Goal: Task Accomplishment & Management: Use online tool/utility

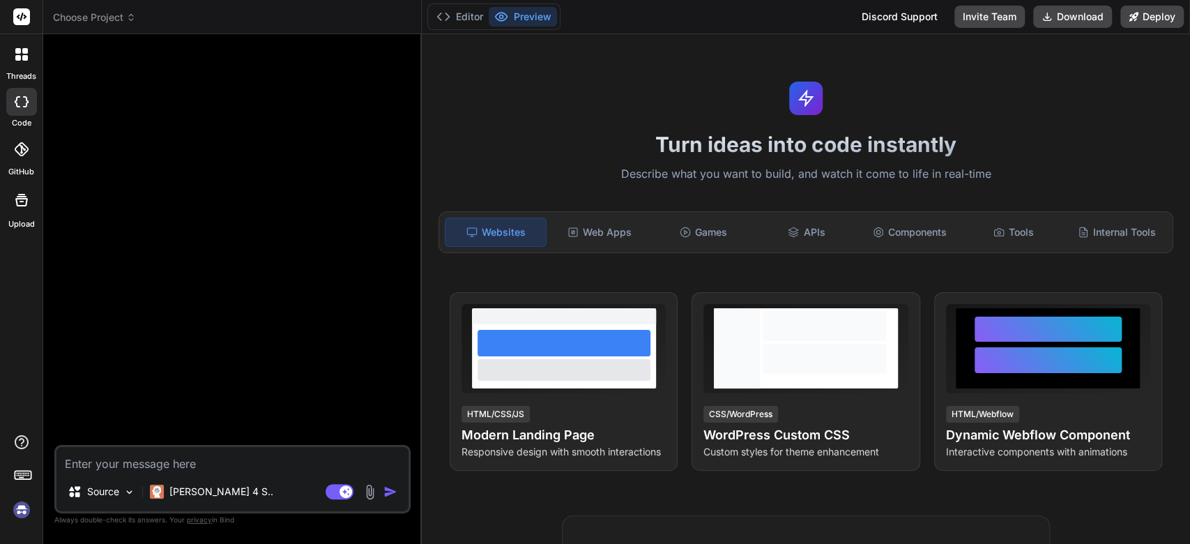
click at [32, 61] on div at bounding box center [21, 54] width 29 height 29
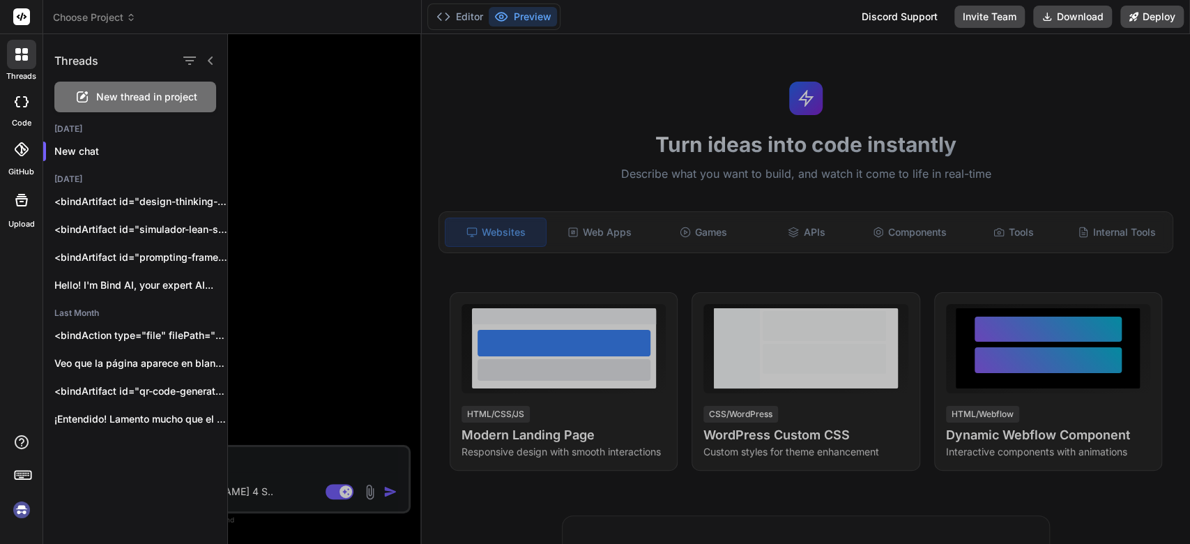
click at [16, 501] on img at bounding box center [22, 510] width 24 height 24
click at [112, 191] on div "<bindArtifact id="design-thinking-simulator" title="Simulador Interactivo de De…" at bounding box center [135, 202] width 184 height 28
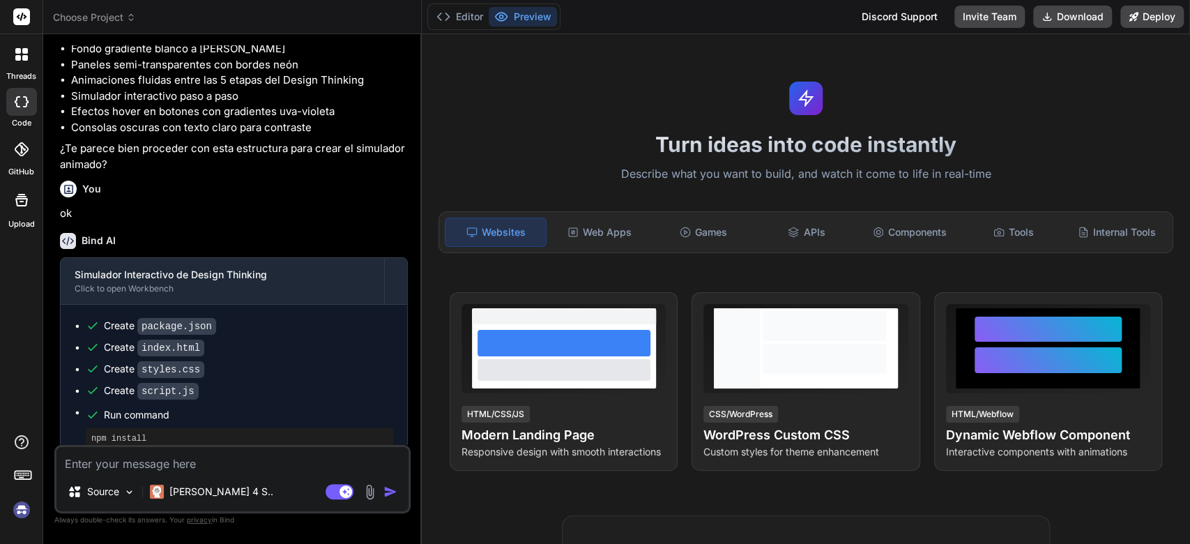
scroll to position [381, 0]
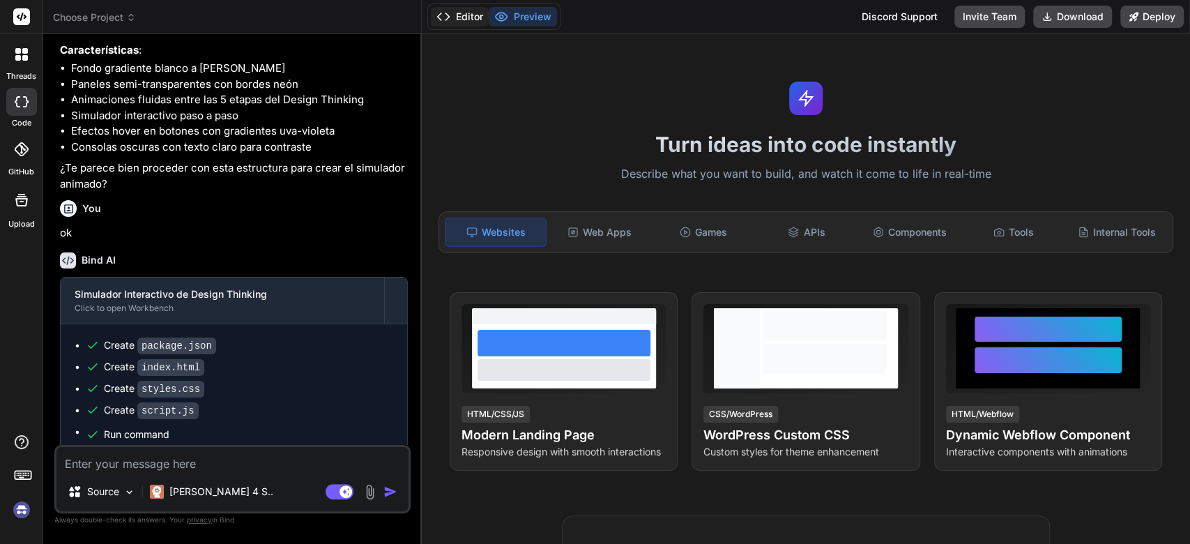
click at [474, 17] on button "Editor" at bounding box center [460, 17] width 58 height 20
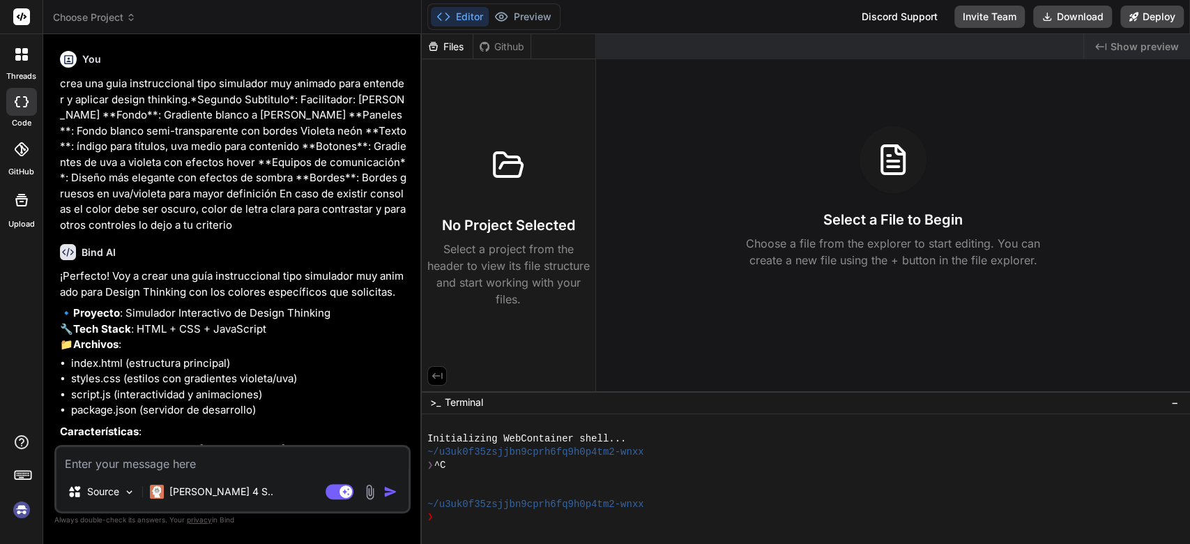
scroll to position [0, 0]
drag, startPoint x: 61, startPoint y: 86, endPoint x: 231, endPoint y: 220, distance: 216.9
click at [231, 220] on p "crea una guia instruccional tipo simulador muy animado para entender y aplicar …" at bounding box center [234, 154] width 348 height 157
copy p "crea una guia instruccional tipo simulador muy animado para entender y aplicar …"
click at [16, 53] on icon at bounding box center [18, 51] width 6 height 6
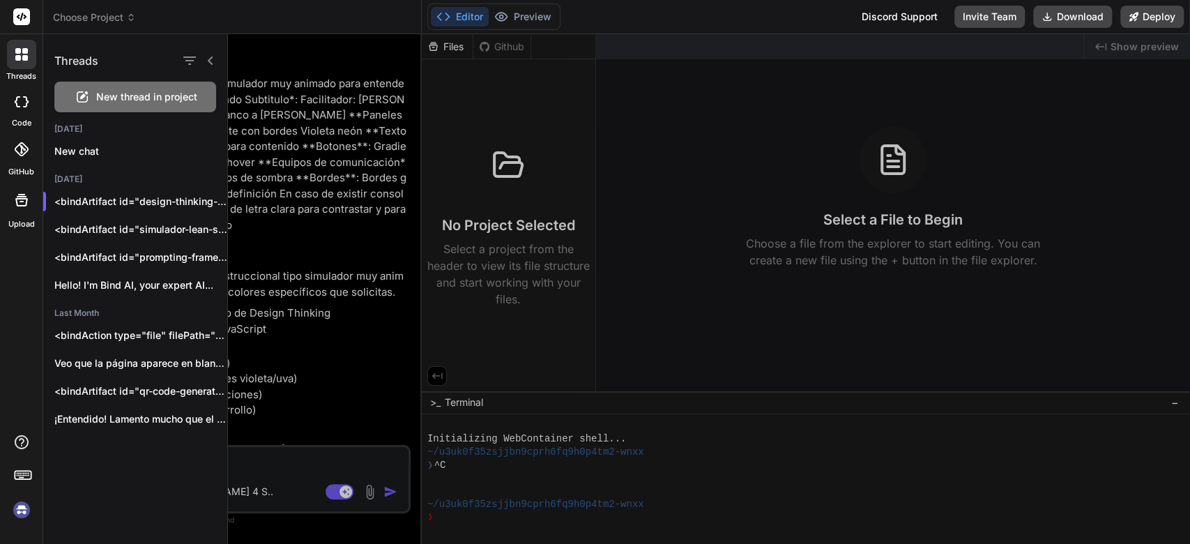
scroll to position [38, 0]
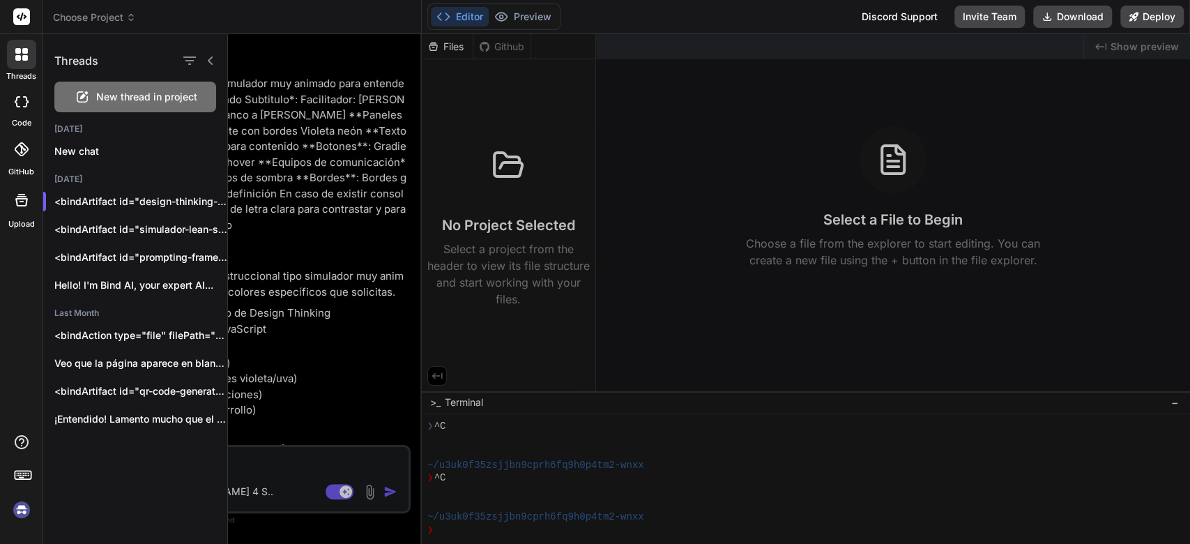
click at [128, 95] on span "New thread in project" at bounding box center [146, 97] width 101 height 14
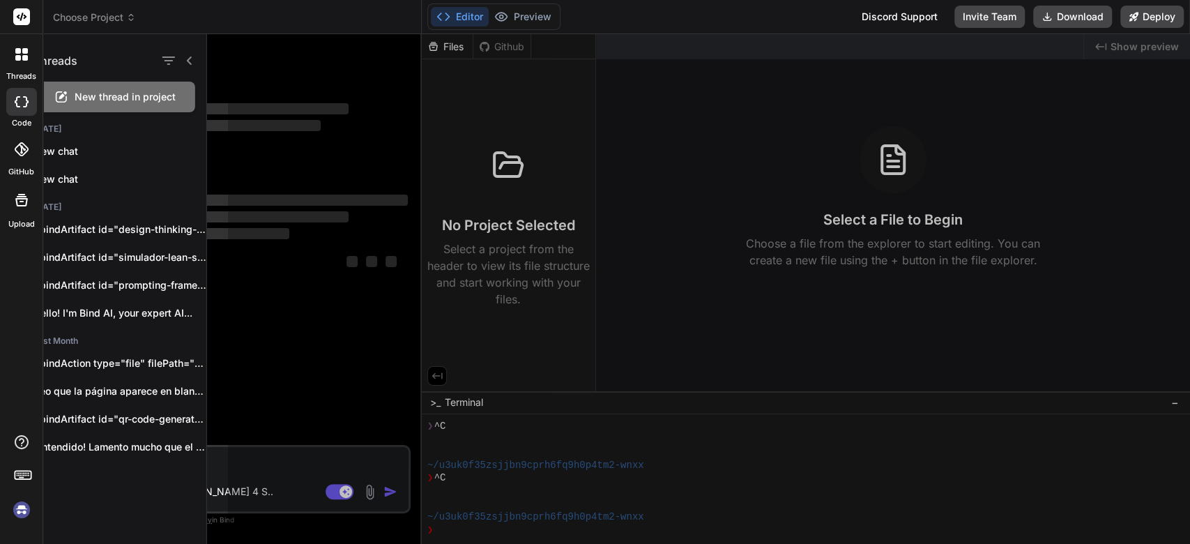
scroll to position [91, 0]
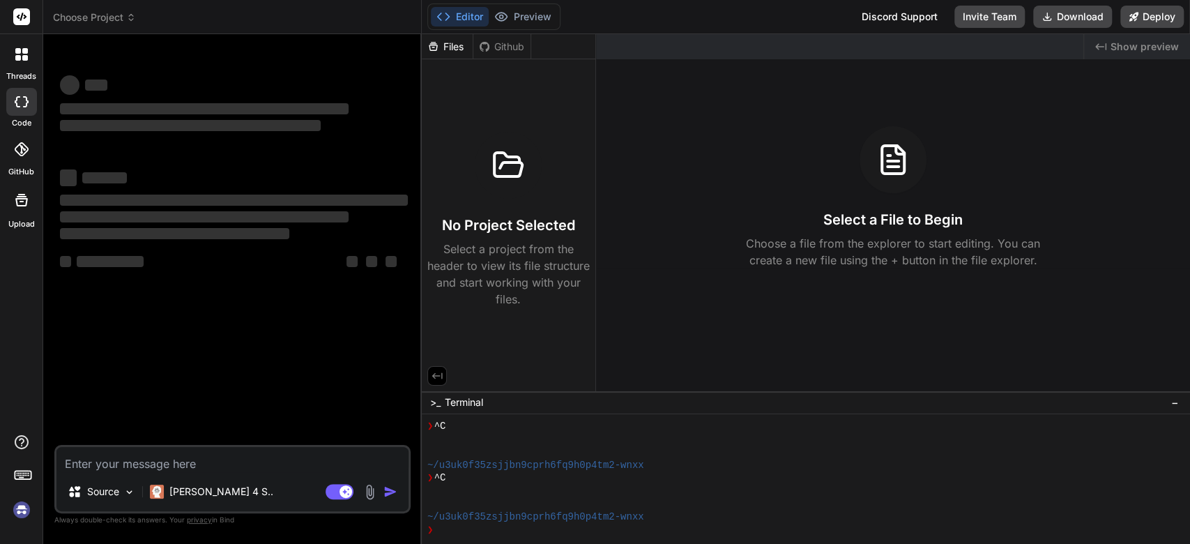
type textarea "x"
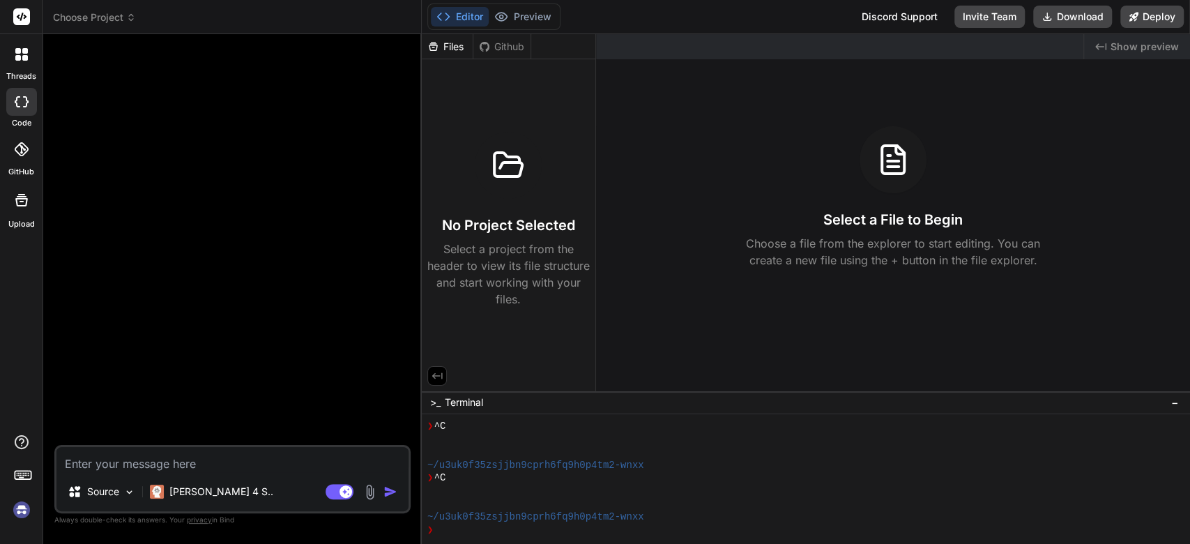
click at [156, 460] on textarea at bounding box center [232, 459] width 352 height 25
paste textarea "crea una guia instruccional tipo simulador muy animado para entender y aplicar …"
type textarea "crea una guia instruccional tipo simulador muy animado para entender y aplicar …"
type textarea "x"
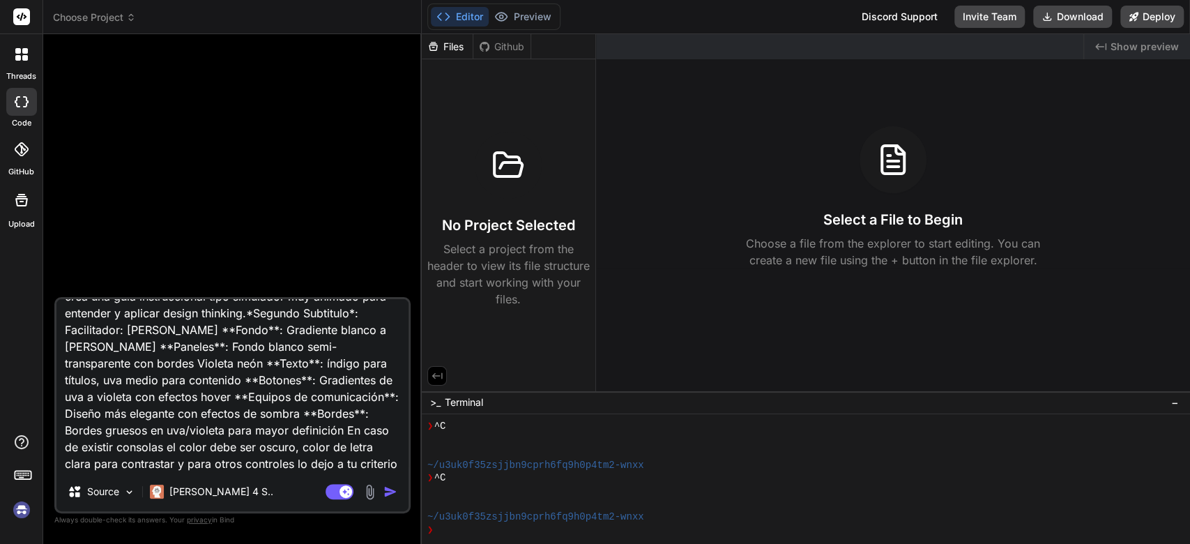
scroll to position [36, 0]
click at [347, 466] on textarea "crea una guia instruccional tipo simulador muy animado para entender y aplicar …" at bounding box center [232, 385] width 352 height 173
paste textarea "crea una guia instruccional tipo simulador muy animado para entender y aplicar …"
type textarea "crea una guia instruccional tipo simulador muy animado para entender y aplicar …"
type textarea "x"
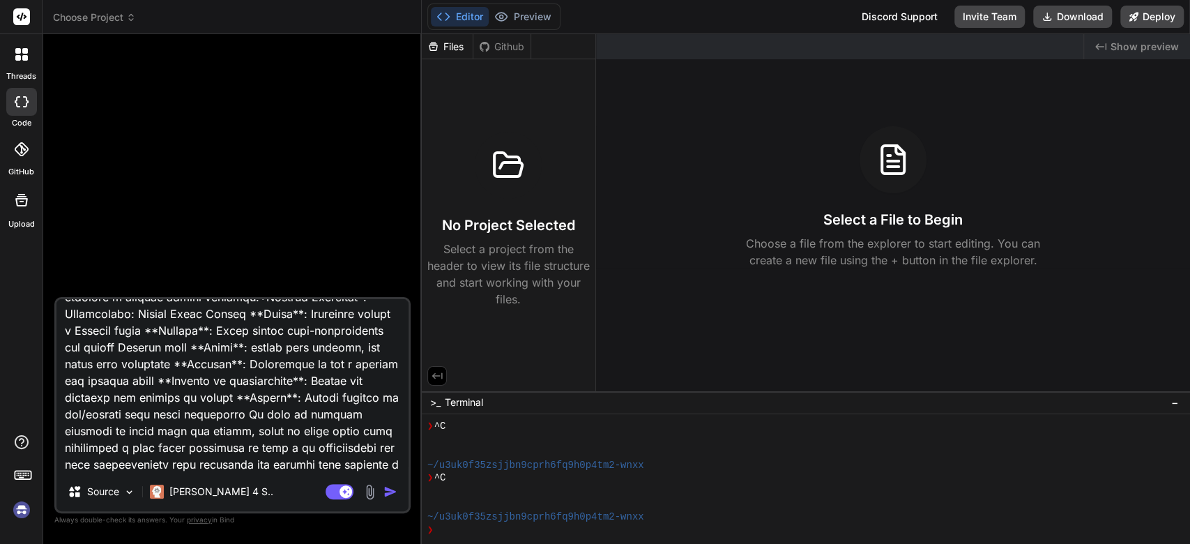
scroll to position [218, 0]
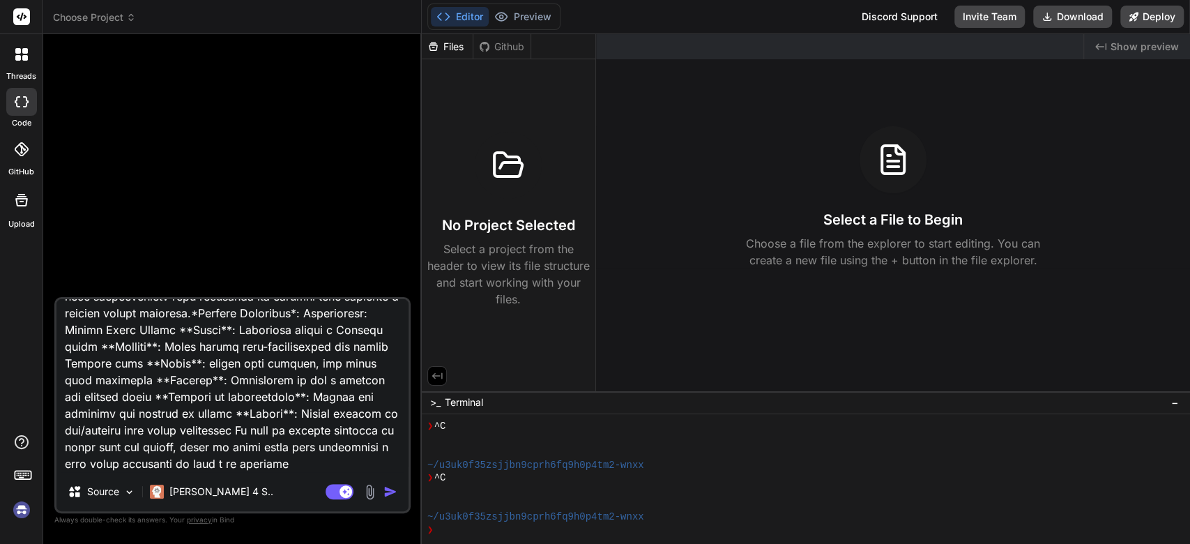
type textarea "crea una guia instruccional tipo simulador muy animado para entender y aplicar …"
type textarea "x"
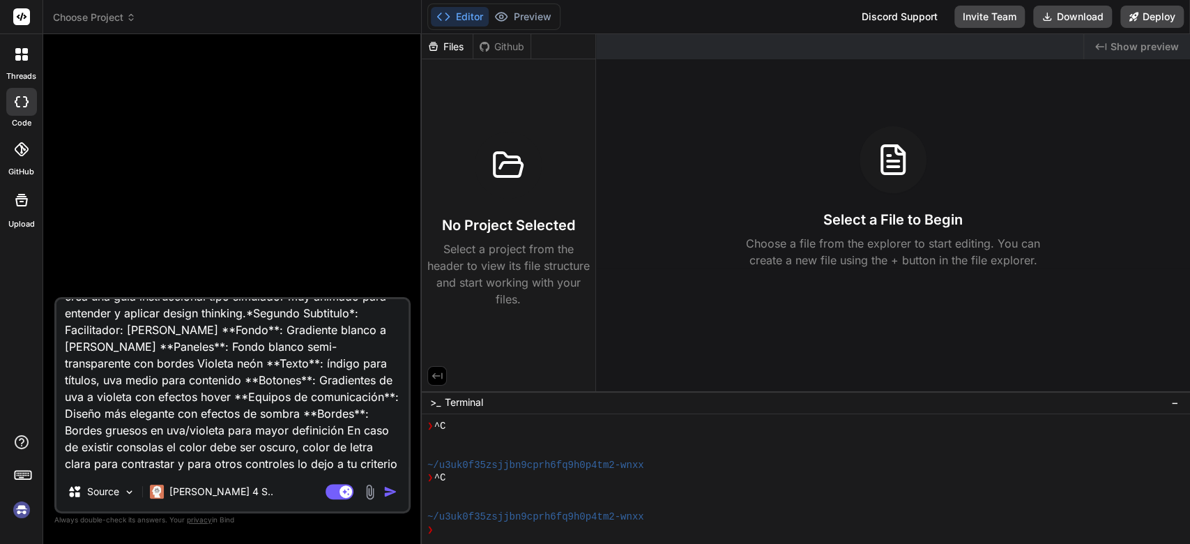
scroll to position [36, 0]
click at [364, 487] on img at bounding box center [370, 492] width 16 height 16
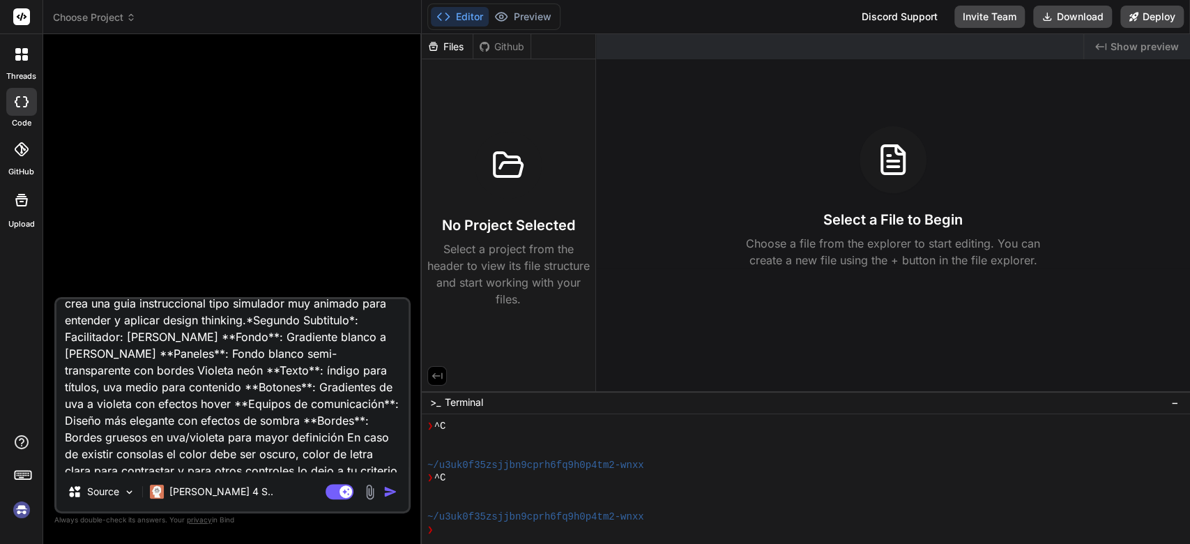
scroll to position [0, 0]
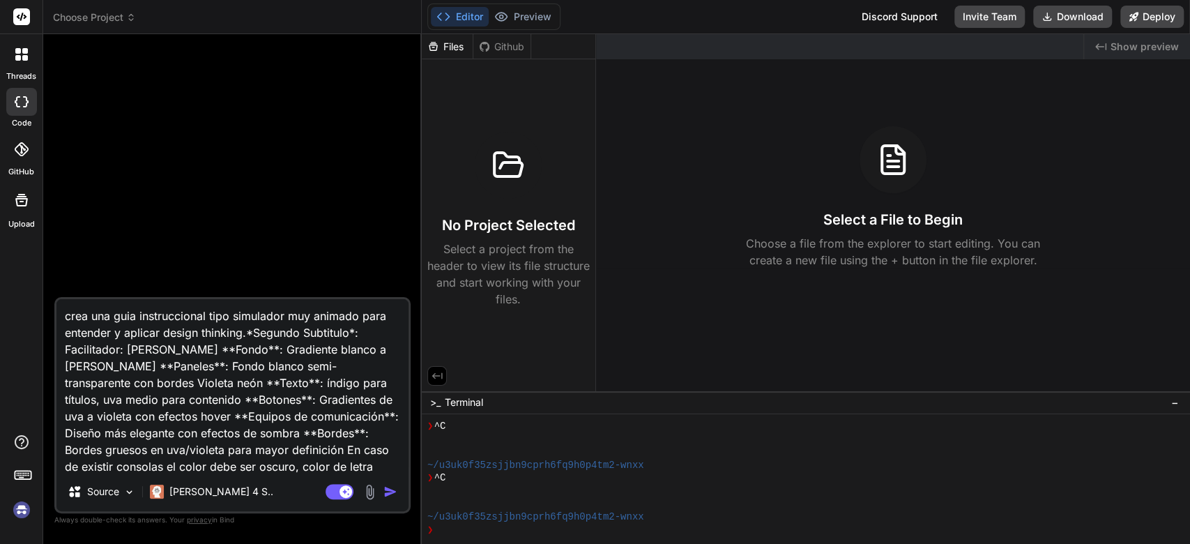
click at [134, 337] on textarea "crea una guia instruccional tipo simulador muy animado para entender y aplicar …" at bounding box center [232, 385] width 352 height 173
click at [169, 337] on textarea "crea una guia instruccional tipo simulador muy animado para entender y aplicar …" at bounding box center [232, 385] width 352 height 173
type textarea "crea una guia instruccional tipo simulador muy animado para entender y aplicar …"
type textarea "x"
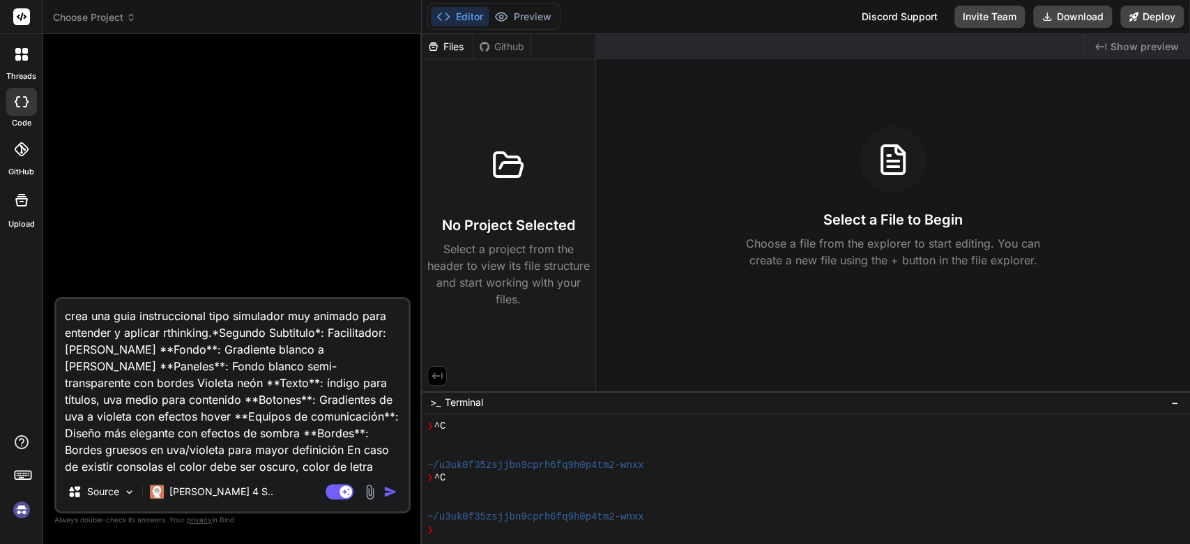
type textarea "crea una guia instruccional tipo simulador muy animado para entender y aplicar …"
type textarea "x"
type textarea "crea una guia instruccional tipo simulador muy animado para entender y aplicar …"
type textarea "x"
type textarea "crea una guia instruccional tipo simulador muy animado para entender y aplicar …"
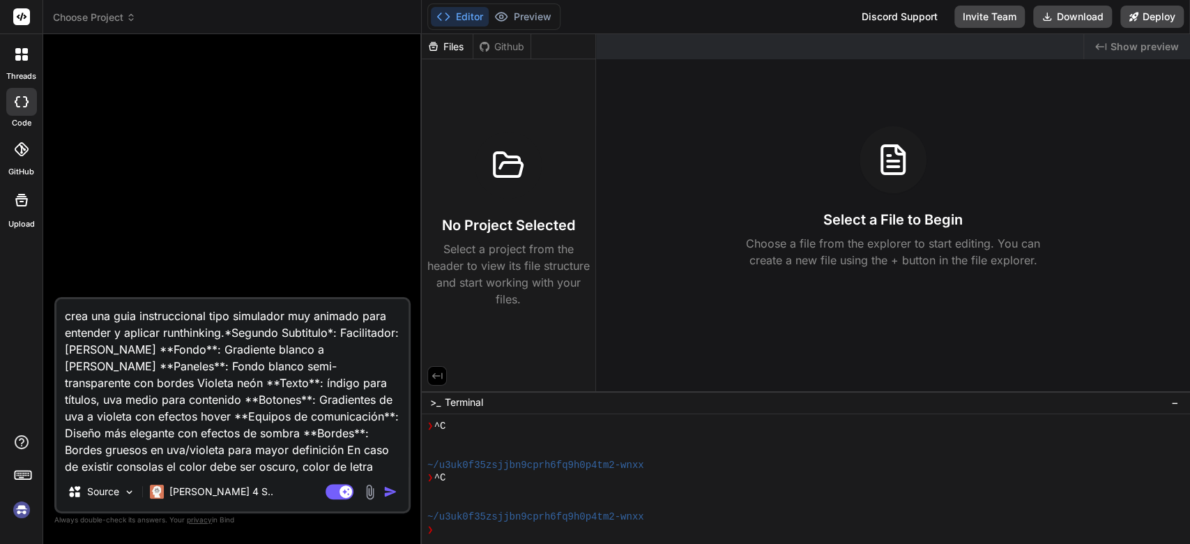
type textarea "x"
type textarea "crea una guia instruccional tipo simulador muy animado para entender y aplicar …"
type textarea "x"
type textarea "crea una guia instruccional tipo simulador muy animado para entender y aplicar …"
type textarea "x"
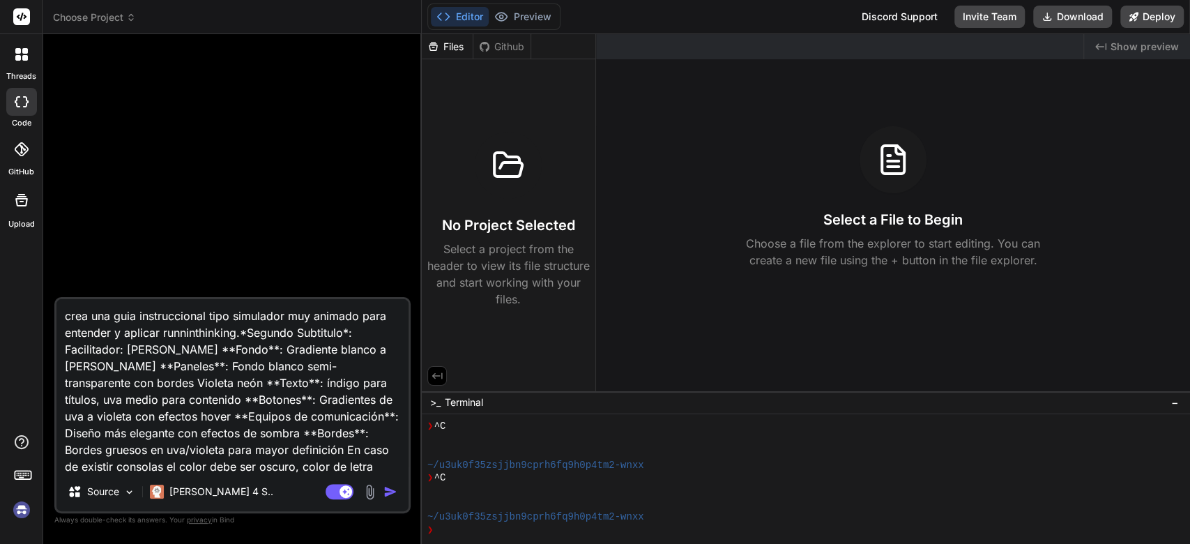
type textarea "crea una guia instruccional tipo simulador muy animado para entender y aplicar …"
type textarea "x"
type textarea "crea una guia instruccional tipo simulador muy animado para entender y aplicar …"
type textarea "x"
type textarea "crea una guia instruccional tipo simulador muy animado para entender y aplicar …"
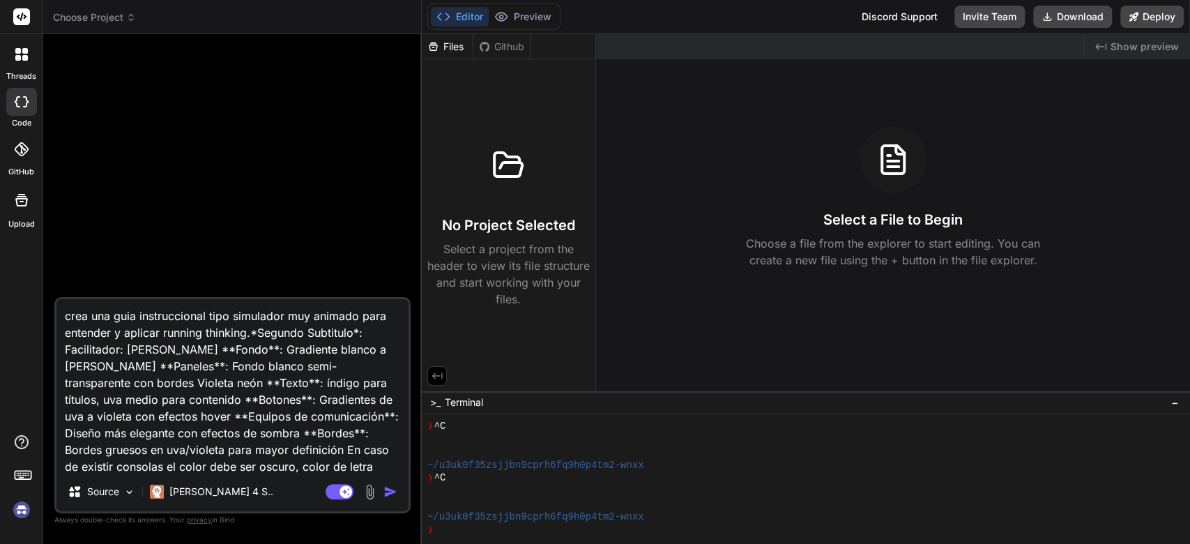
type textarea "x"
type textarea "crea una guia instruccional tipo simulador muy animado para entender y aplicar …"
type textarea "x"
type textarea "crea una guia instruccional tipo simulador muy animado para entender y aplicar …"
type textarea "x"
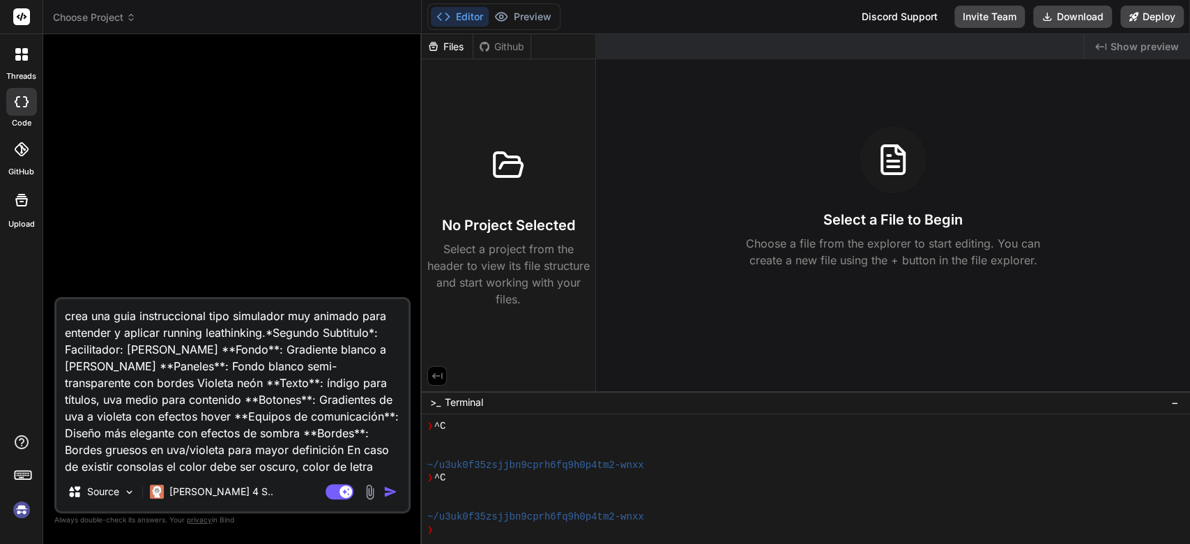
type textarea "crea una guia instruccional tipo simulador muy animado para entender y aplicar …"
type textarea "x"
type textarea "crea una guia instruccional tipo simulador muy animado para entender y aplicar …"
type textarea "x"
type textarea "crea una guia instruccional tipo simulador muy animado para entender y aplicar …"
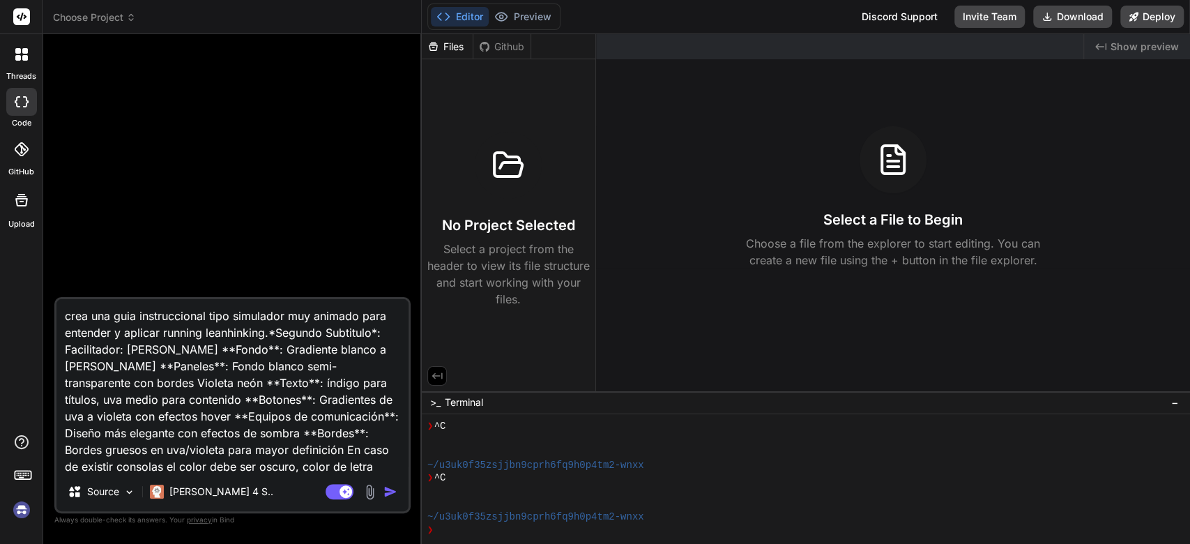
type textarea "x"
type textarea "crea una guia instruccional tipo simulador muy animado para entender y aplicar …"
type textarea "x"
type textarea "crea una guia instruccional tipo simulador muy animado para entender y aplicar …"
type textarea "x"
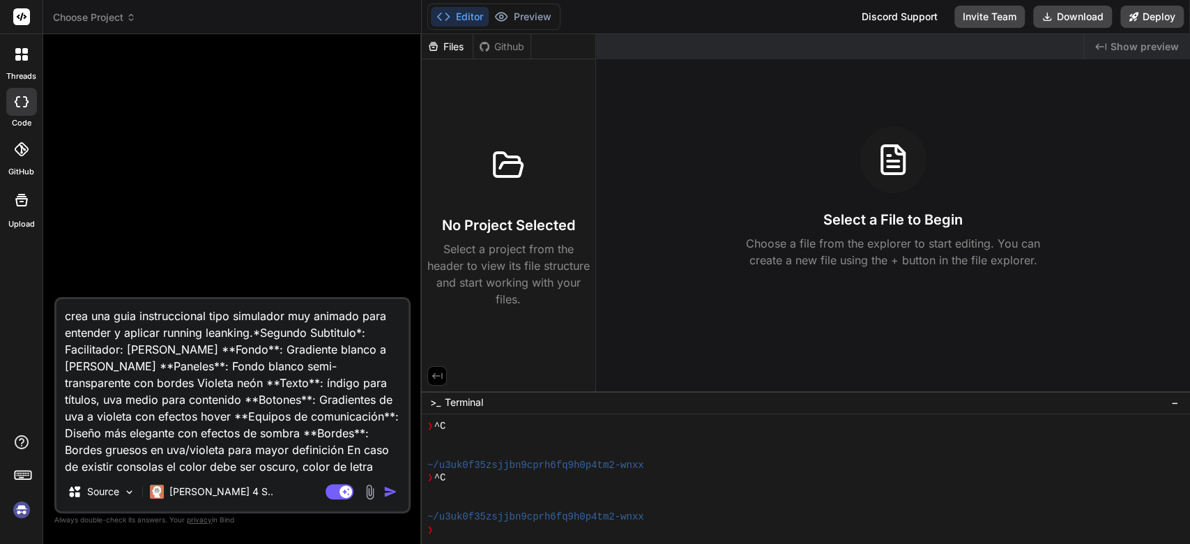
type textarea "crea una guia instruccional tipo simulador muy animado para entender y aplicar …"
type textarea "x"
type textarea "crea una guia instruccional tipo simulador muy animado para entender y aplicar …"
type textarea "x"
type textarea "crea una guia instruccional tipo simulador muy animado para entender y aplicar …"
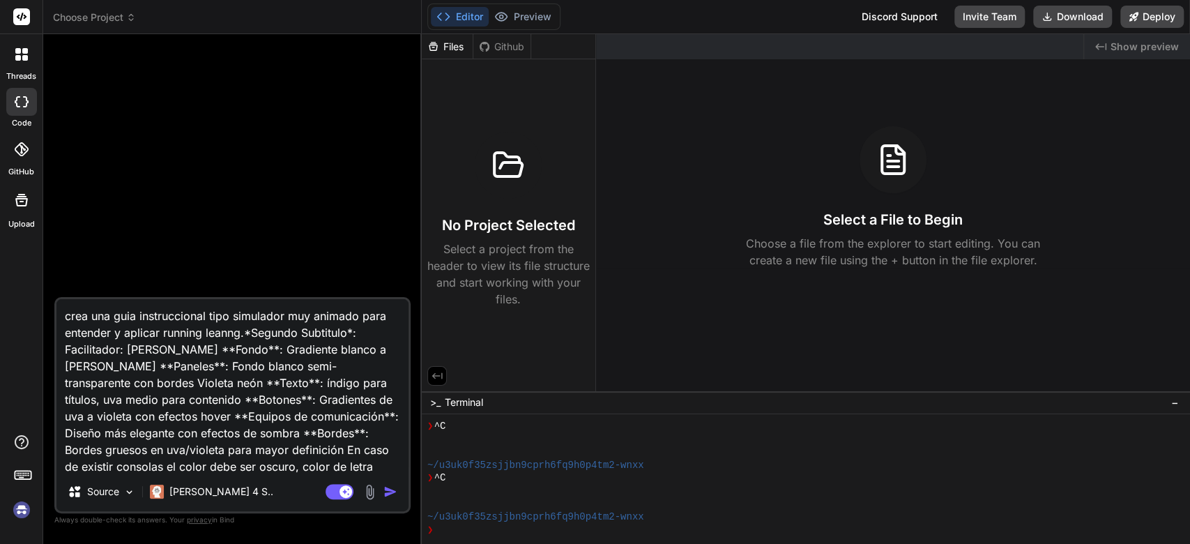
type textarea "x"
type textarea "crea una guia instruccional tipo simulador muy animado para entender y aplicar …"
type textarea "x"
type textarea "crea una guia instruccional tipo simulador muy animado para entender y aplicar …"
click at [390, 494] on img "button" at bounding box center [390, 492] width 14 height 14
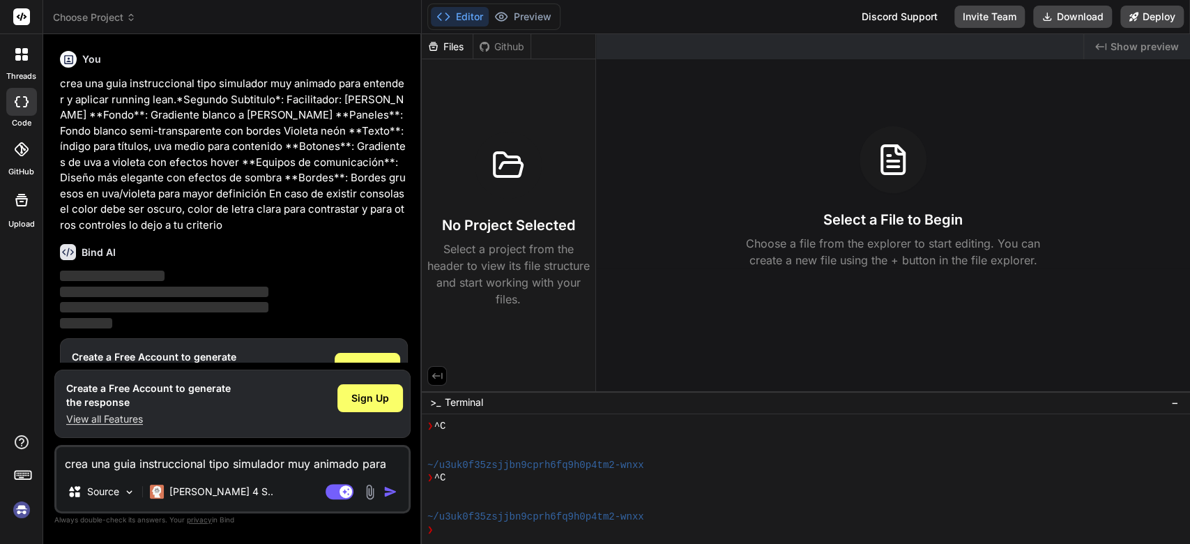
scroll to position [50, 0]
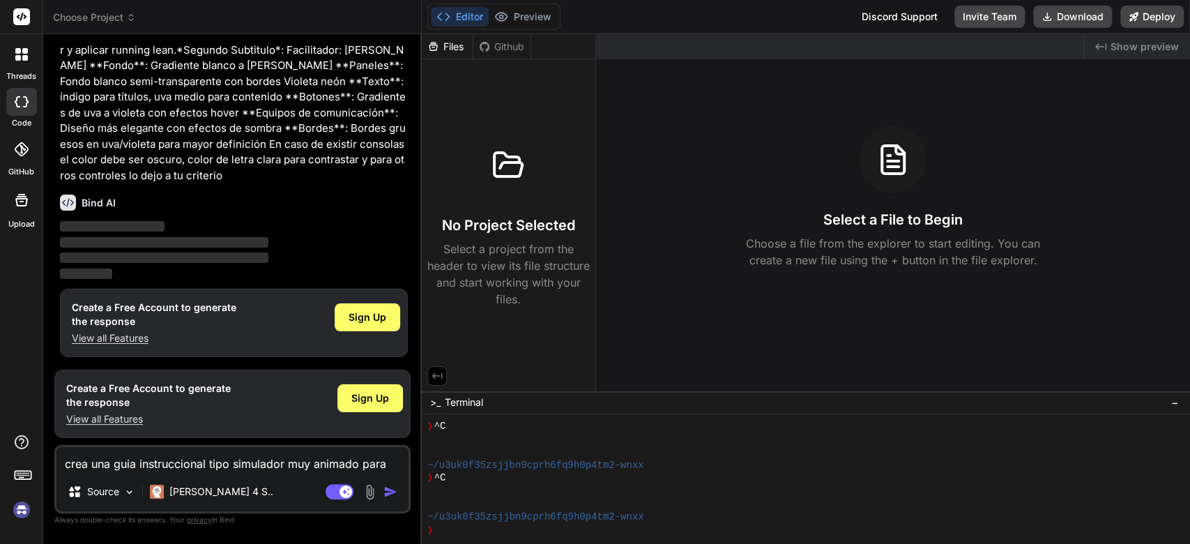
click at [21, 503] on img at bounding box center [22, 510] width 24 height 24
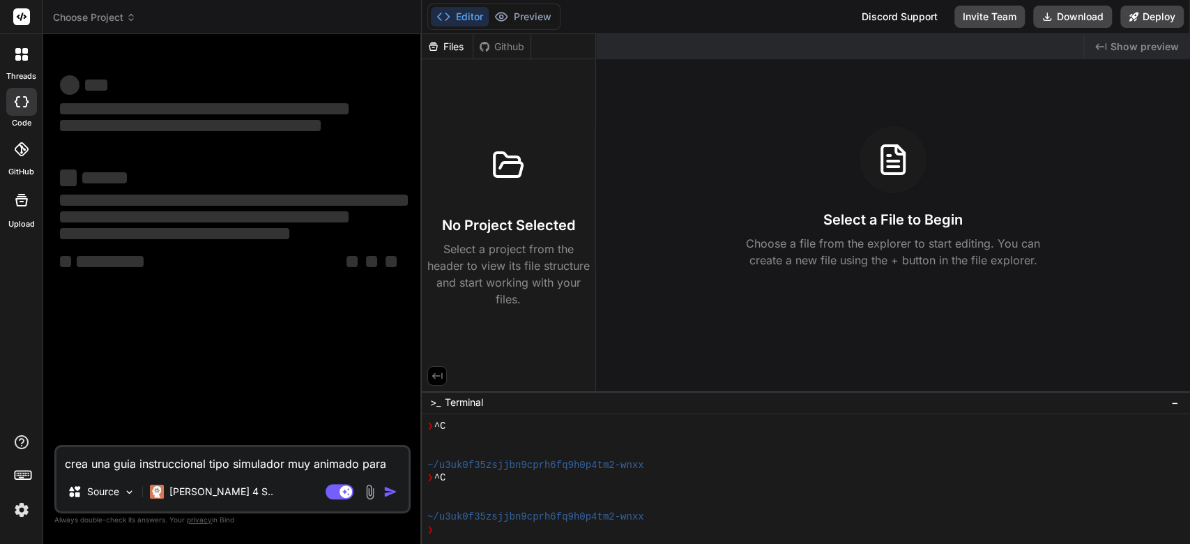
scroll to position [0, 0]
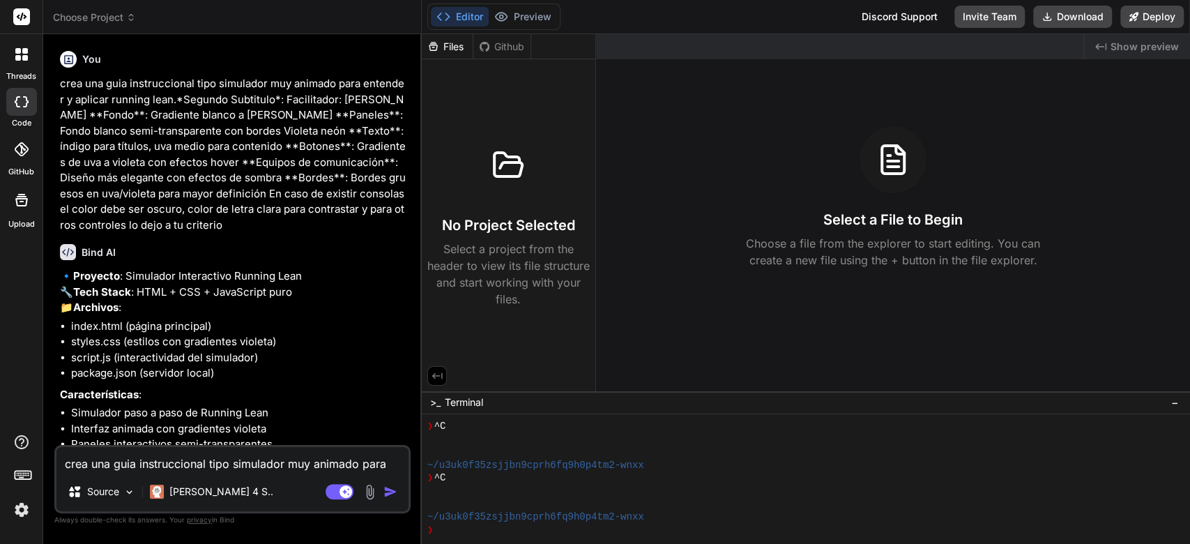
type textarea "x"
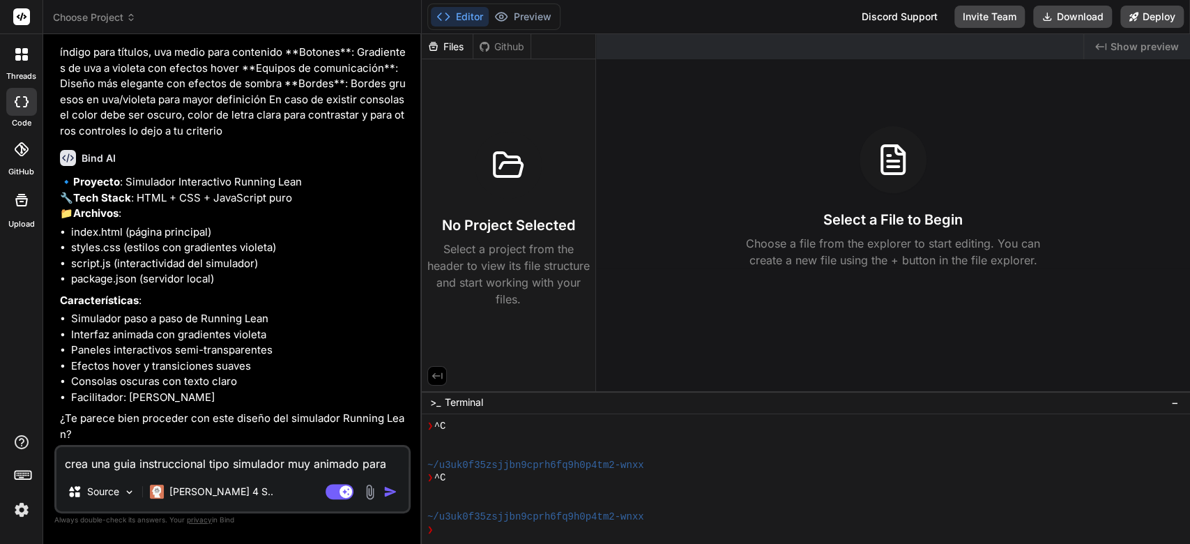
scroll to position [124, 0]
click at [220, 464] on textarea "crea una guia instruccional tipo simulador muy animado para entender y aplicar …" at bounding box center [232, 459] width 352 height 25
type textarea "o"
type textarea "x"
type textarea "ok"
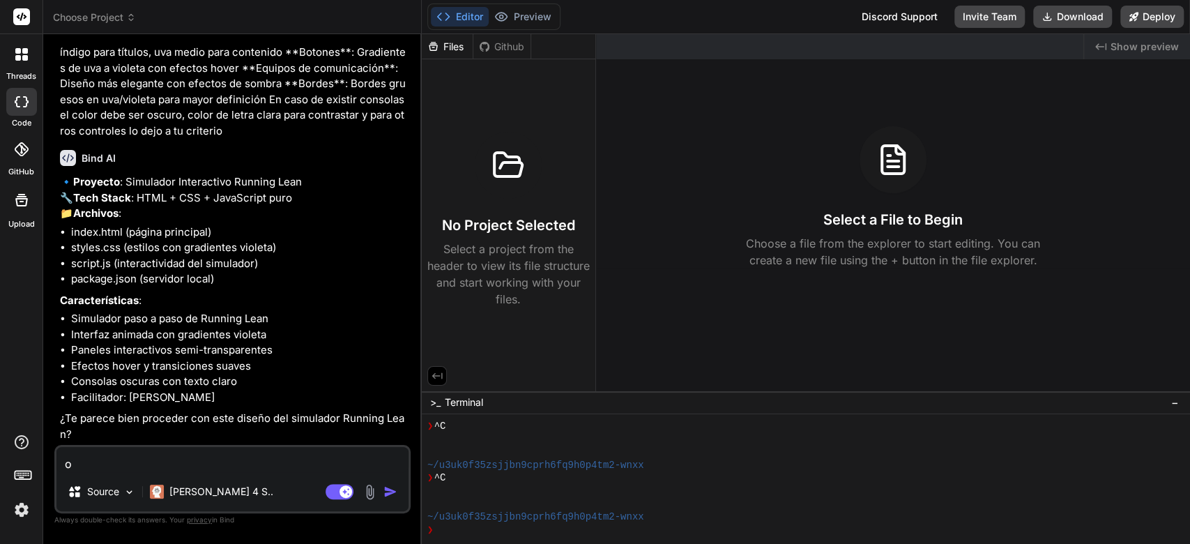
type textarea "x"
type textarea "ok"
click at [390, 494] on img "button" at bounding box center [390, 492] width 14 height 14
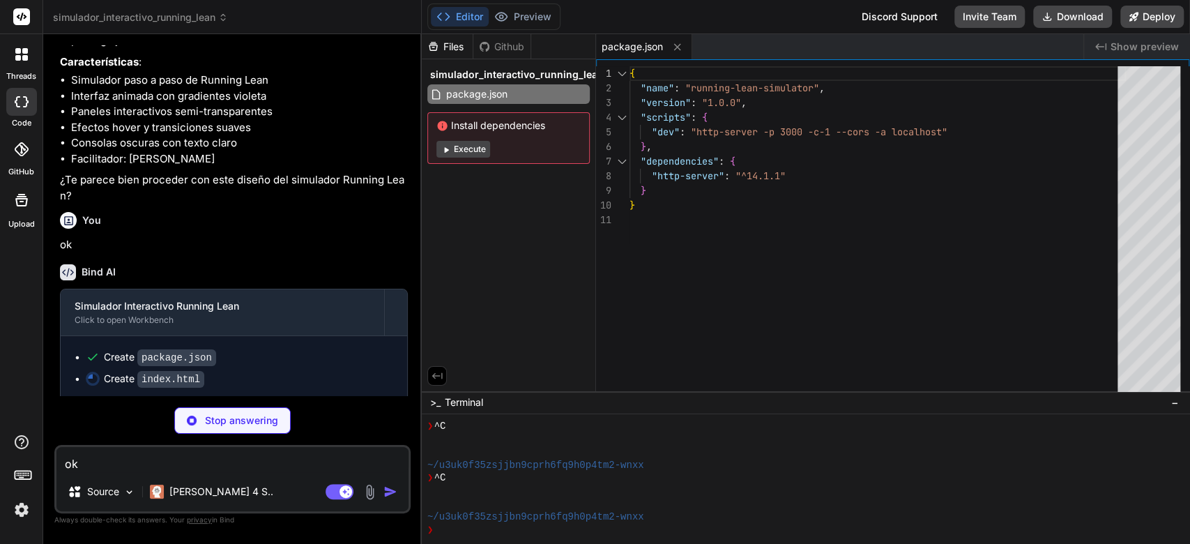
scroll to position [365, 0]
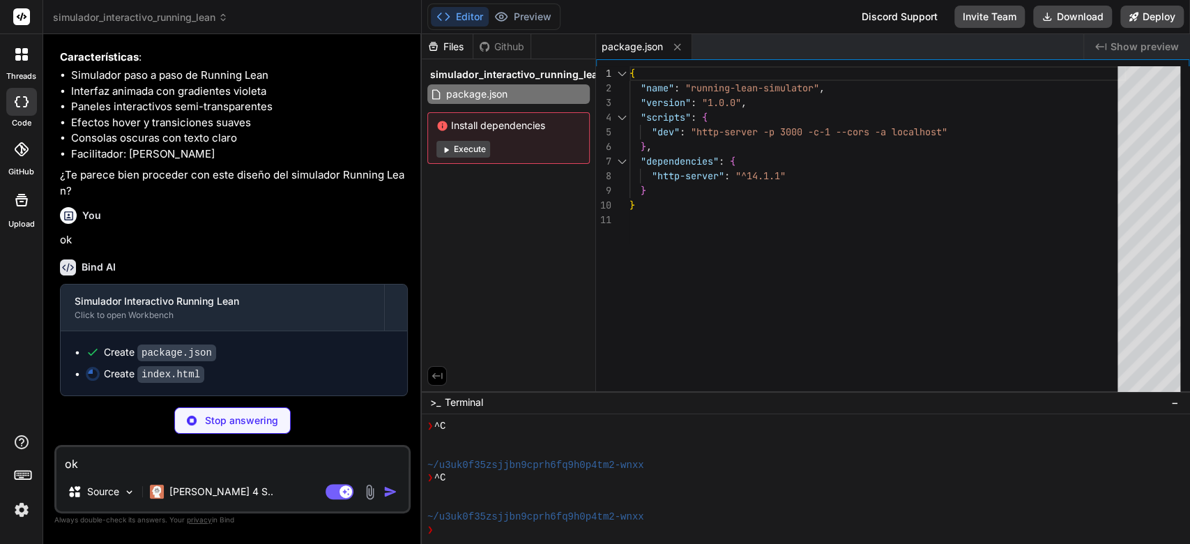
click at [471, 150] on button "Execute" at bounding box center [463, 149] width 54 height 17
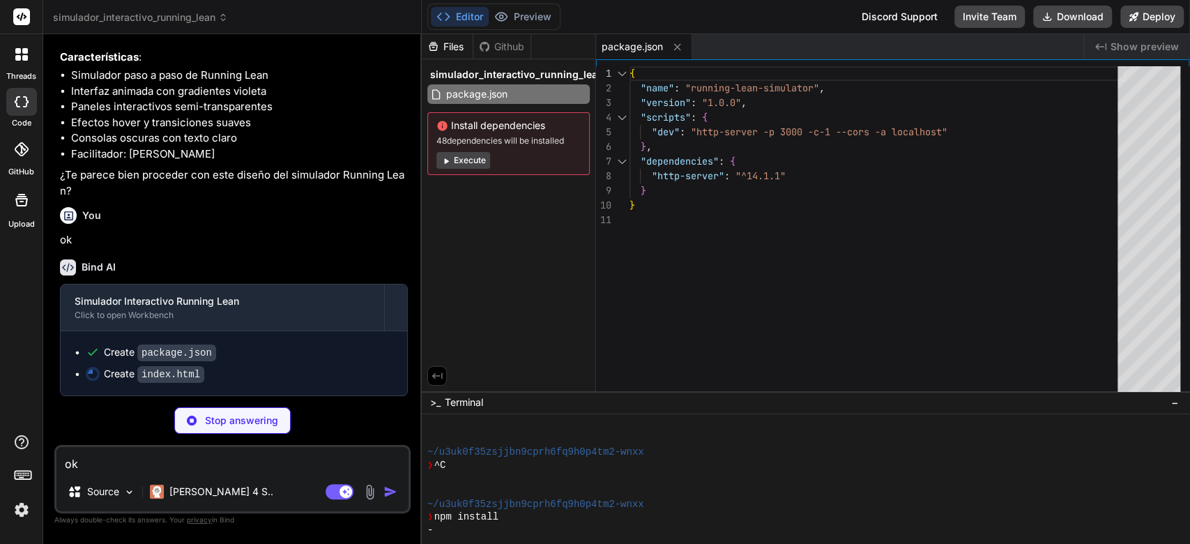
type textarea "x"
type textarea "button> </div> </div> <script src="script.js"></script> </body> </html>"
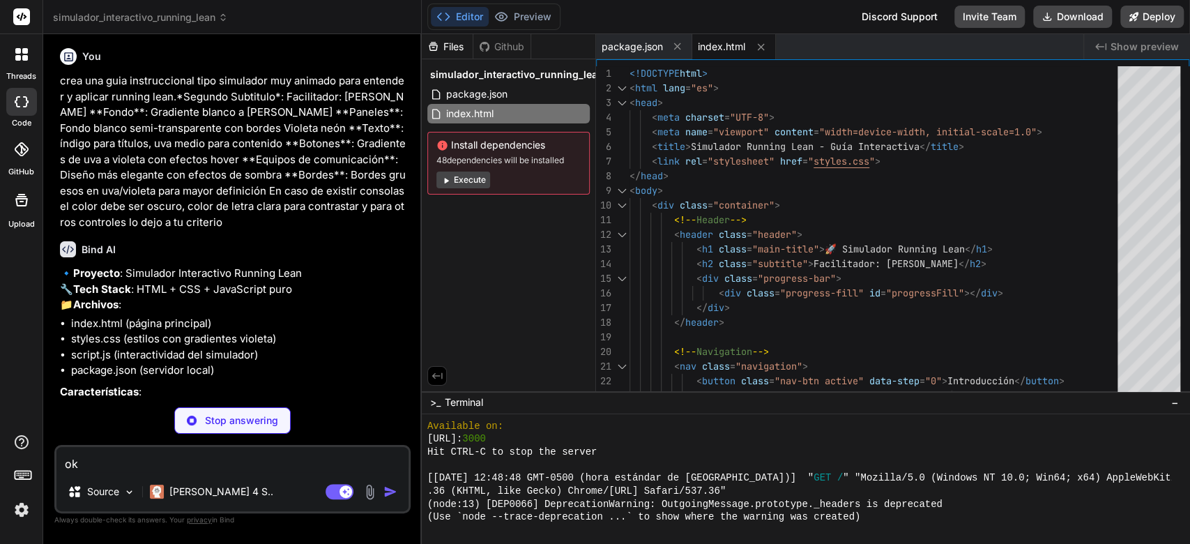
scroll to position [0, 0]
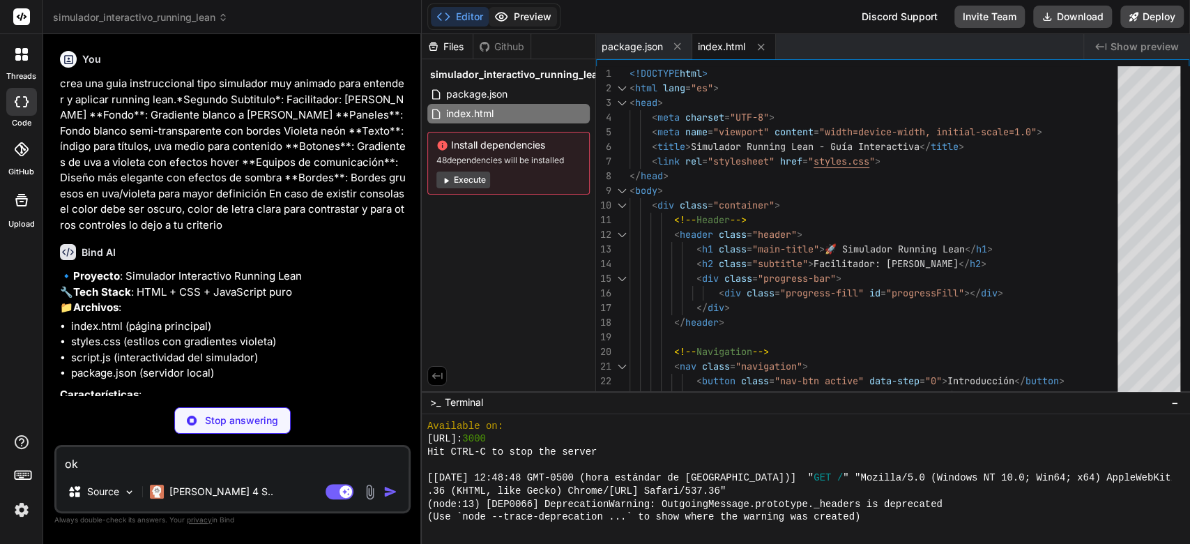
type textarea "x"
type textarea ".btn-control { width: 100%; } .action-buttons { flex-direction: column; } }"
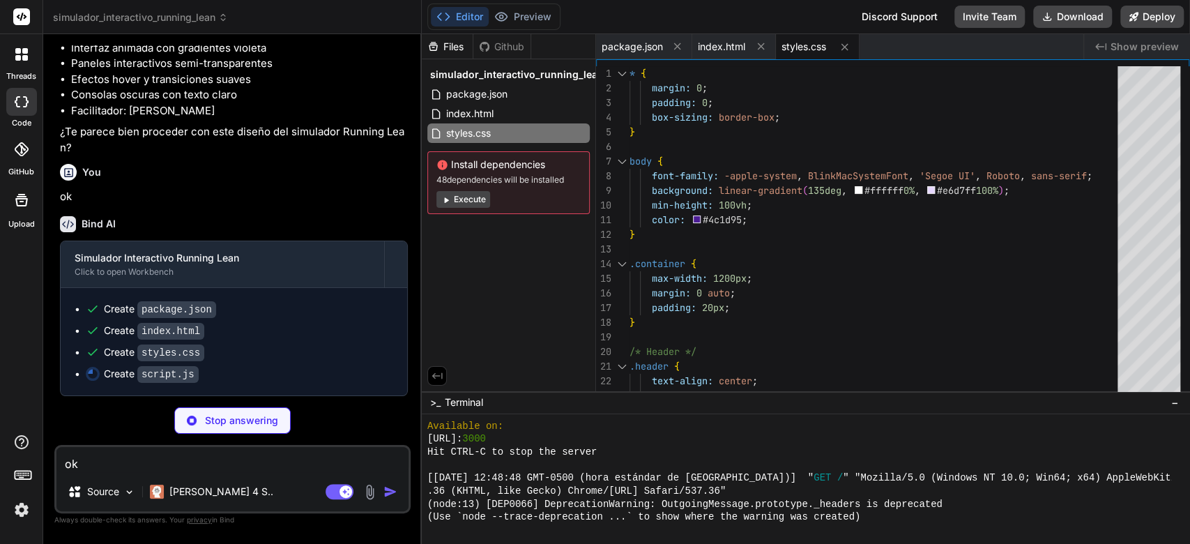
scroll to position [407, 0]
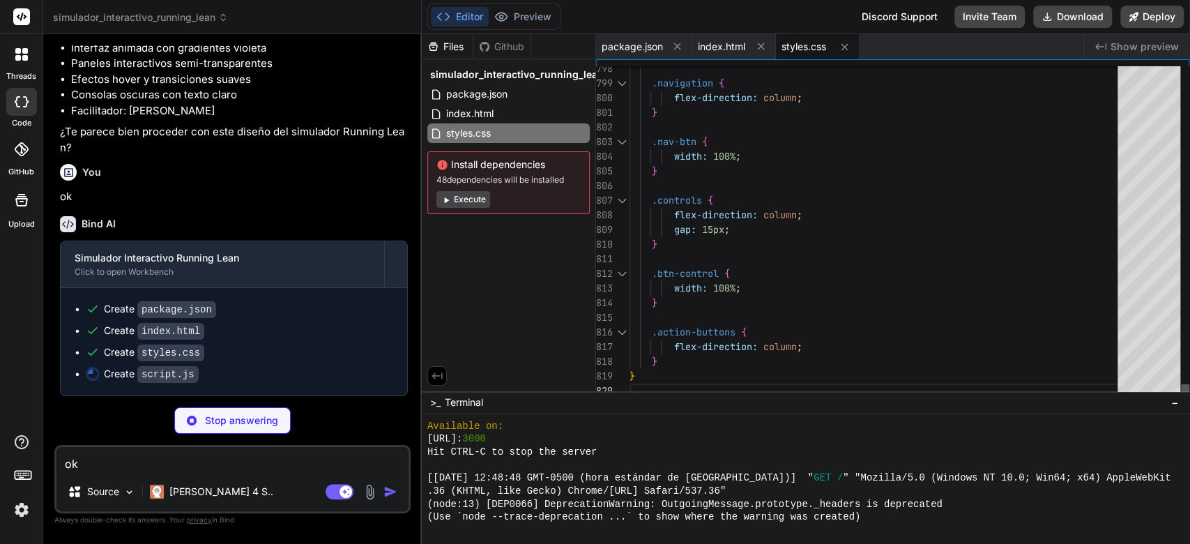
click at [1181, 398] on div at bounding box center [1185, 391] width 8 height 14
type textarea "x"
type textarea "window.addEventListener('load', function() { loadCanvas(); });"
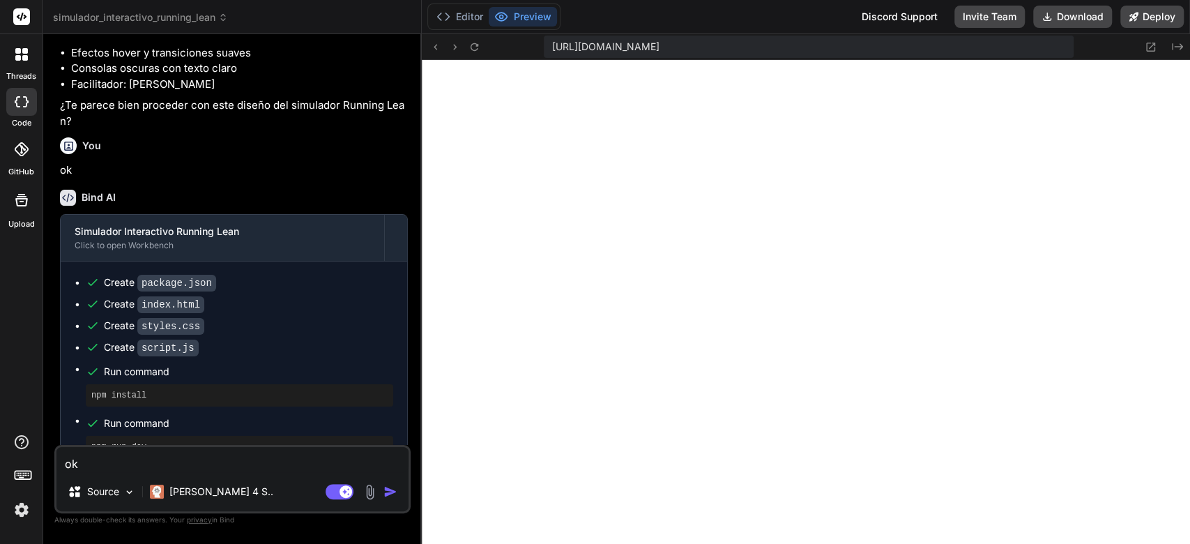
scroll to position [1366, 0]
type textarea "x"
type textarea "} `; document.head.appendChild(style); // Load saved data on page load window.a…"
type textarea "x"
type textarea "`; document.head.appendChild(style); // Load saved data on page load window.add…"
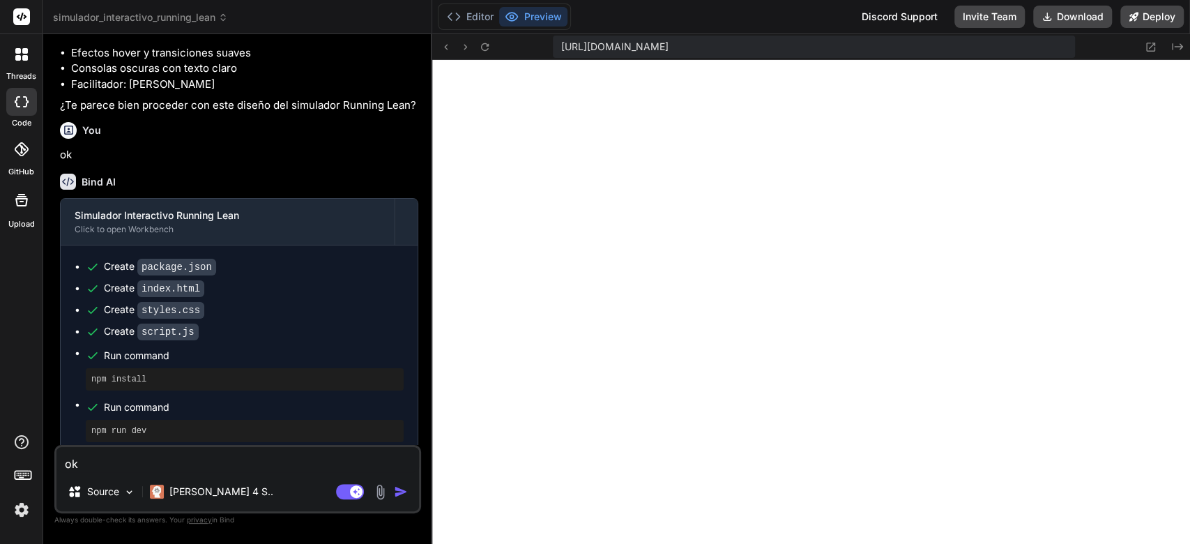
type textarea "x"
type textarea "document.head.appendChild(style); // Load saved data on page load window.addEve…"
type textarea "x"
type textarea "// Load saved data on page load window.addEventListener('load', function() { lo…"
type textarea "x"
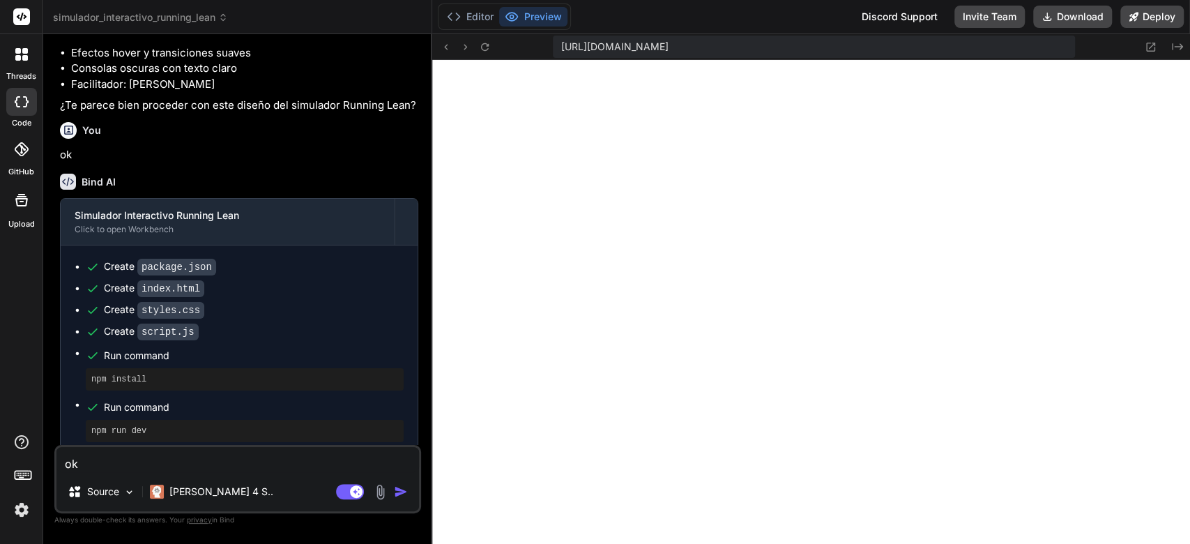
type textarea "window.addEventListener('load', function() { loadCanvas(); });"
type textarea "x"
type textarea "loadCanvas(); });"
type textarea "x"
type textarea "});"
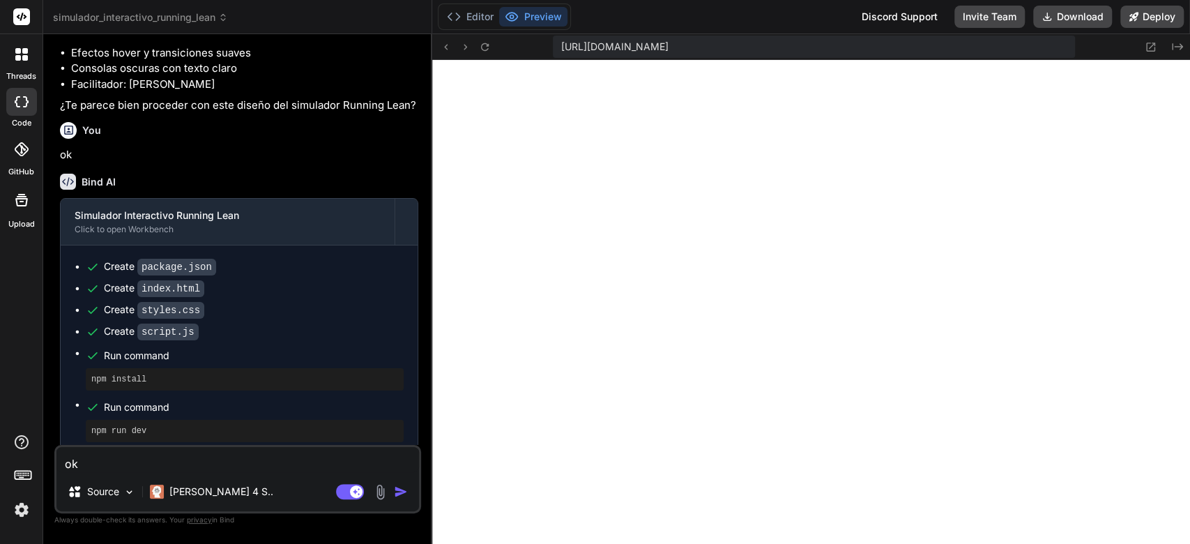
type textarea "x"
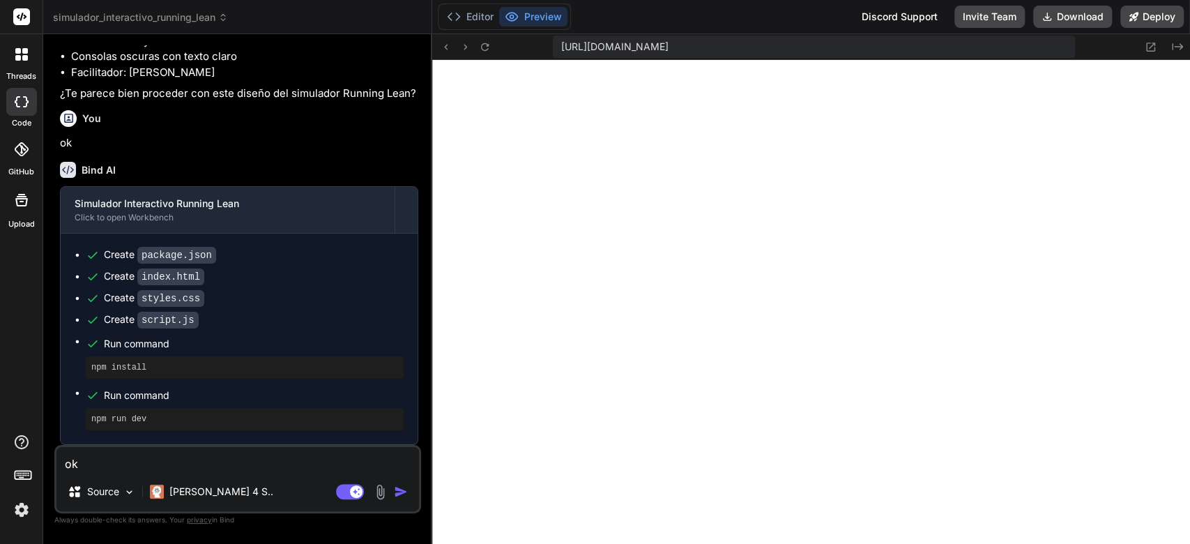
type textarea "x"
type textarea "font-weight: 600; } `; document.head.appendChild(style); // Load saved data on …"
type textarea "x"
type textarea "} `; document.head.appendChild(style); // Load saved data on page load window.a…"
type textarea "x"
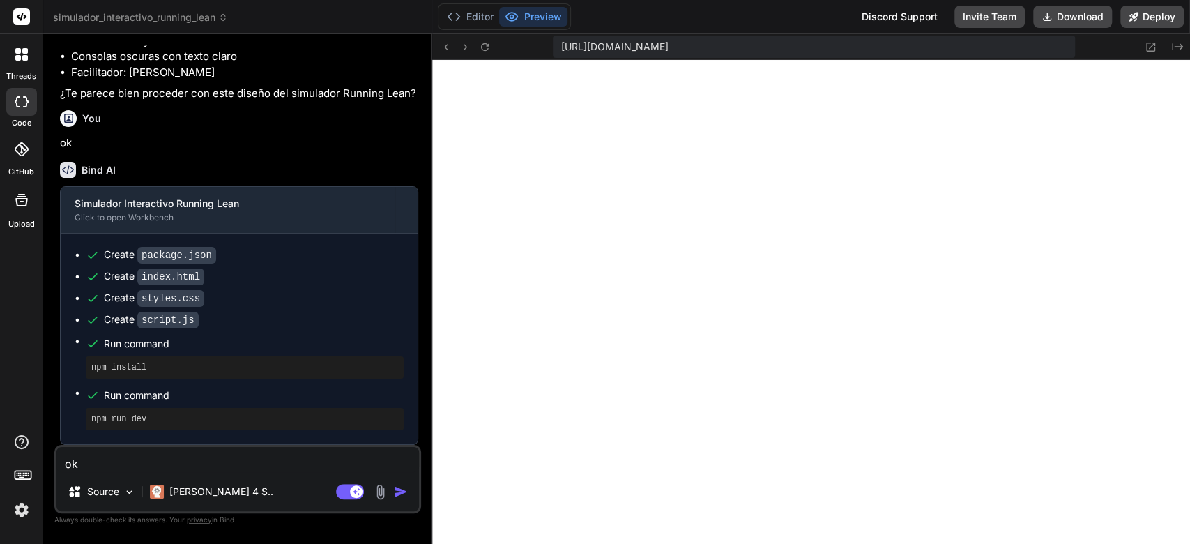
type textarea "`; document.head.appendChild(style); // Load saved data on page load window.add…"
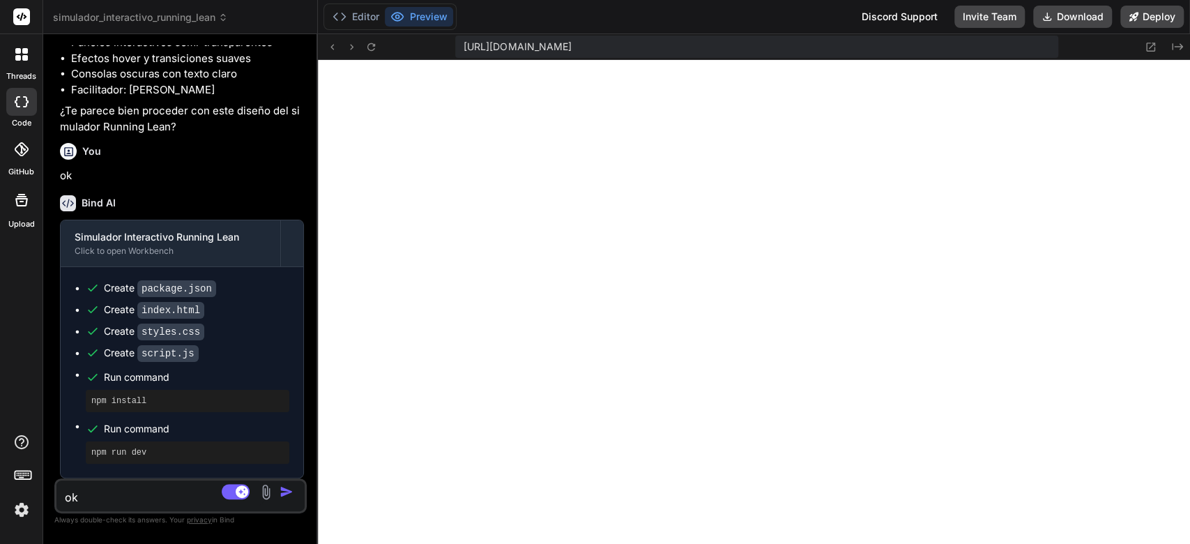
scroll to position [580, 0]
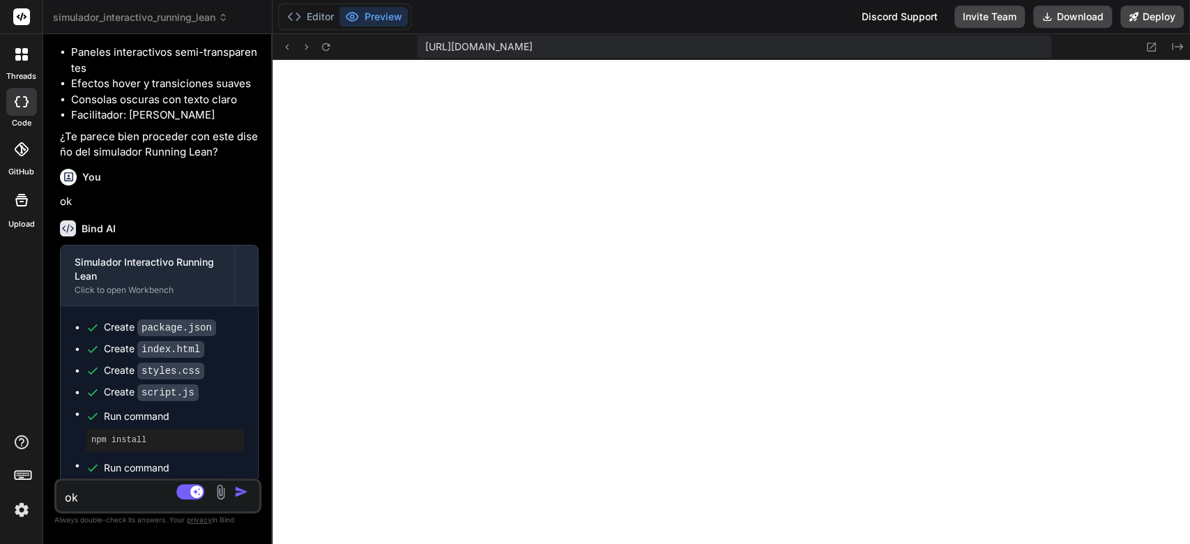
drag, startPoint x: 420, startPoint y: 67, endPoint x: 137, endPoint y: 77, distance: 284.0
click at [148, 74] on div "Bind AI Web Search Created with Pixso. Code Generator You crea una guia instruc…" at bounding box center [157, 289] width 229 height 510
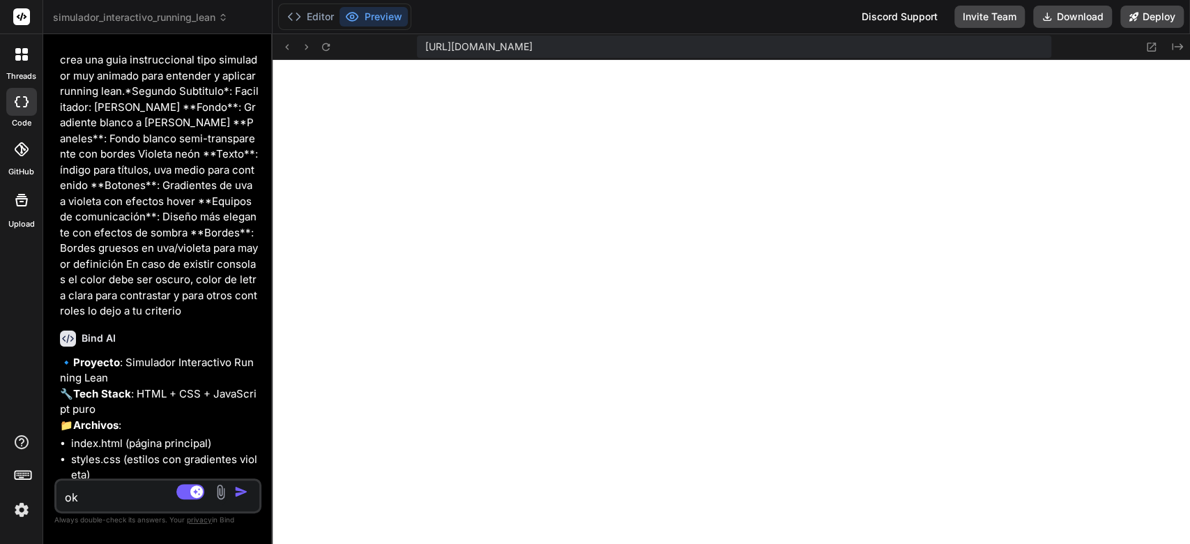
scroll to position [22, 0]
click at [11, 504] on img at bounding box center [22, 510] width 24 height 24
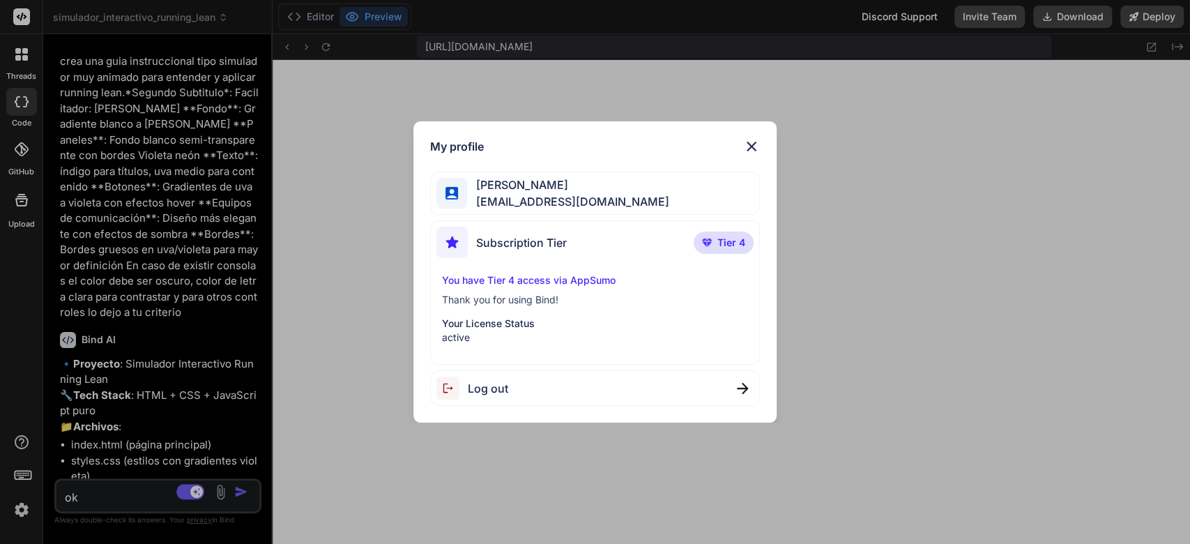
click at [736, 241] on span "Tier 4" at bounding box center [731, 243] width 28 height 14
click at [506, 237] on span "Subscription Tier" at bounding box center [521, 242] width 91 height 17
click at [502, 200] on span "waltercueva@gmail.com" at bounding box center [568, 201] width 202 height 17
click at [841, 459] on div "My profile Walter Cueva Chavez waltercueva@gmail.com Subscription Tier Tier 4 Y…" at bounding box center [595, 272] width 1190 height 544
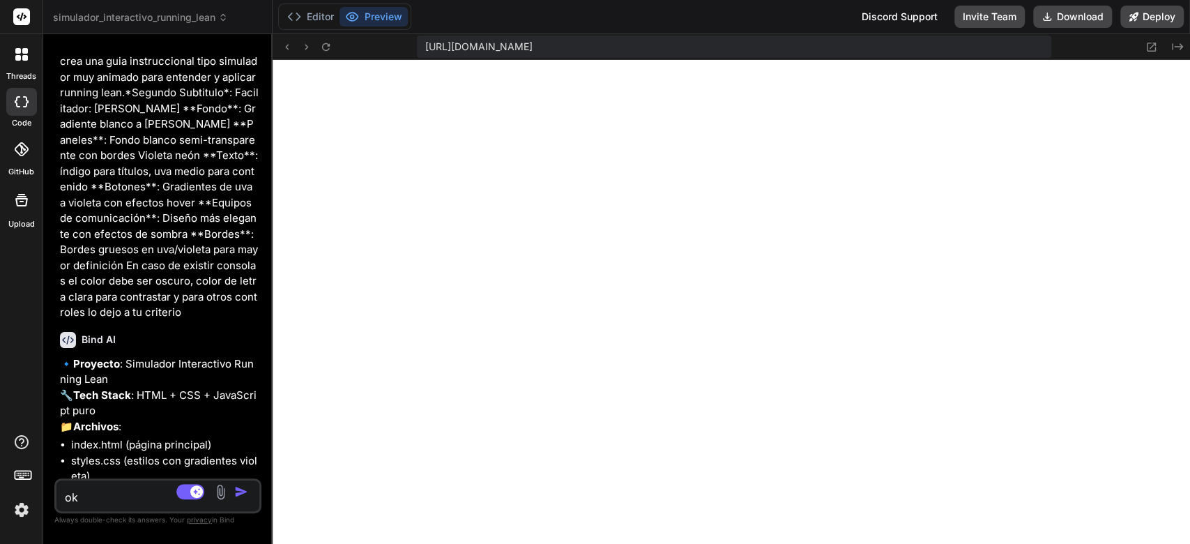
click at [10, 517] on img at bounding box center [22, 510] width 24 height 24
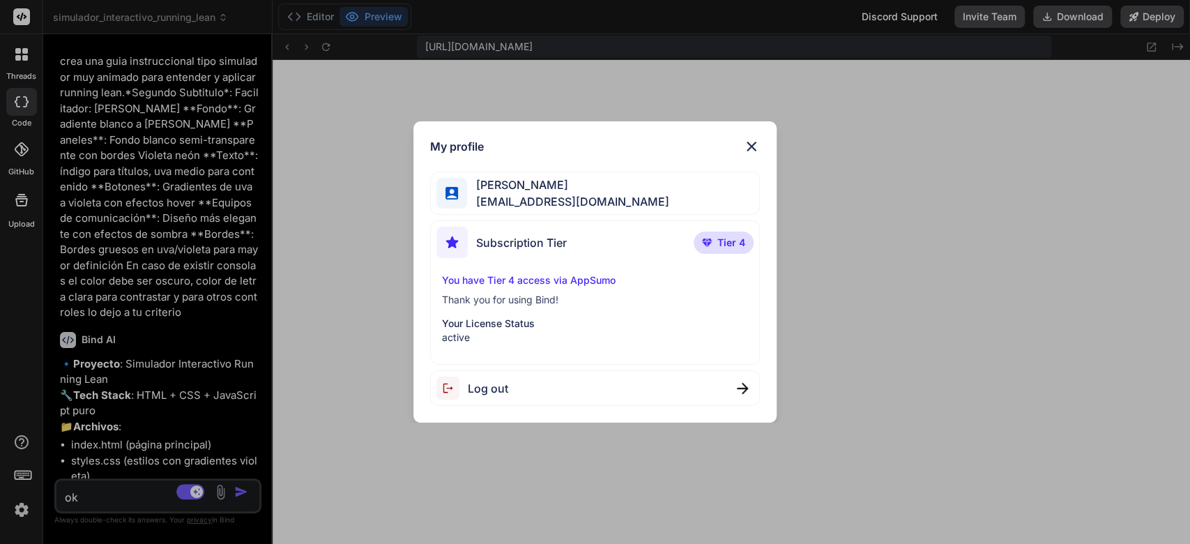
click at [596, 347] on div "Subscription Tier Tier 4 You have Tier 4 access via AppSumo Thank you for using…" at bounding box center [595, 292] width 331 height 144
click at [575, 278] on p "You have Tier 4 access via AppSumo" at bounding box center [595, 280] width 307 height 14
click at [480, 315] on div "You have Tier 4 access via AppSumo Thank you for using Bind! Your License Statu…" at bounding box center [595, 308] width 318 height 71
click at [759, 142] on img at bounding box center [751, 146] width 17 height 17
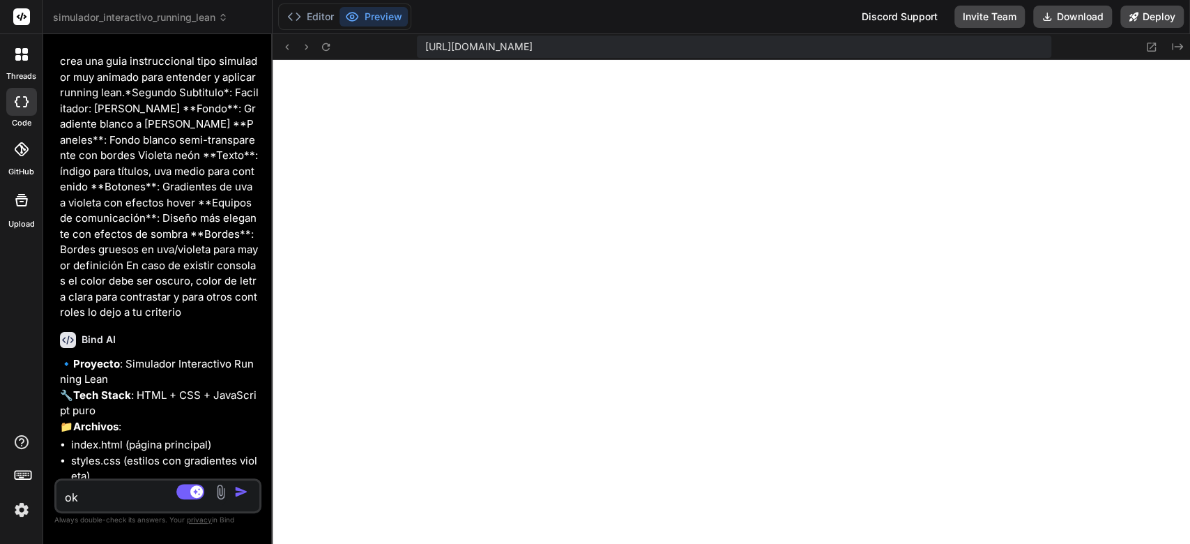
click at [22, 20] on rect at bounding box center [21, 16] width 17 height 17
click at [20, 48] on icon at bounding box center [21, 54] width 13 height 13
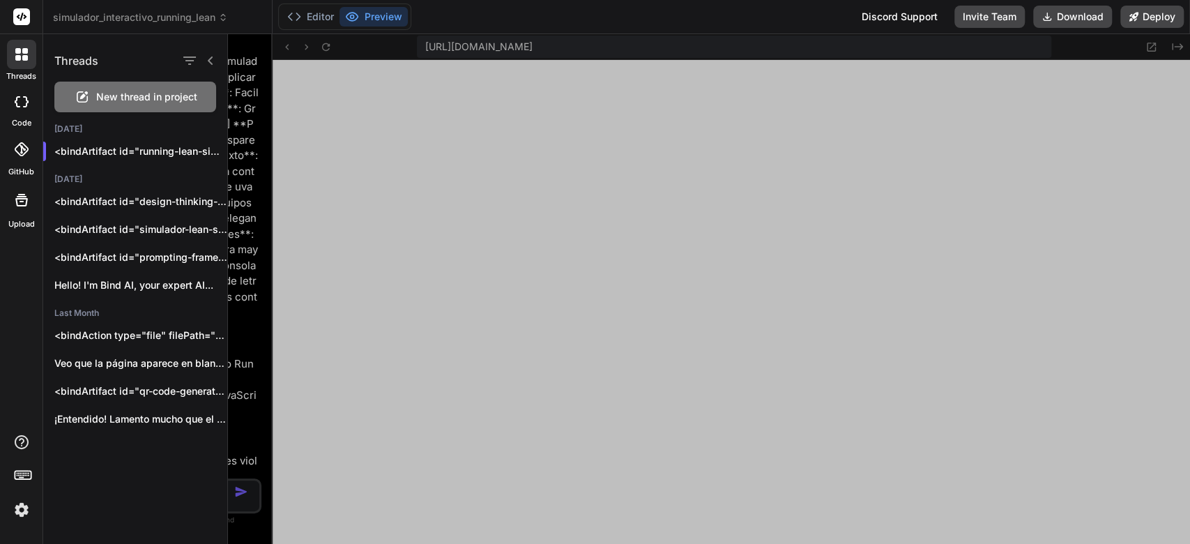
click at [25, 197] on icon at bounding box center [21, 200] width 17 height 17
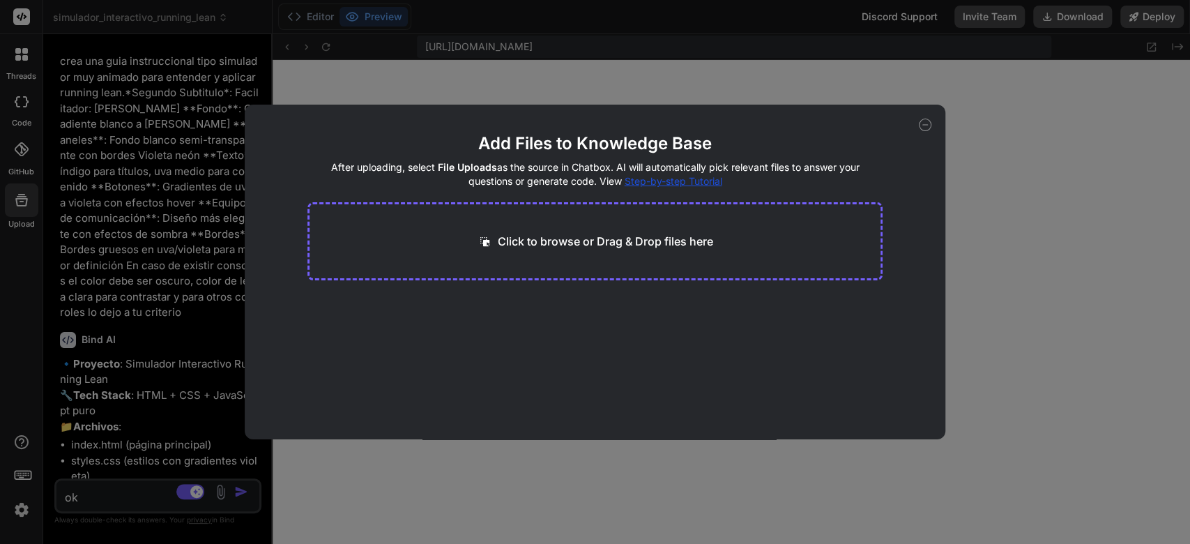
click at [922, 98] on div "Add Files to Knowledge Base After uploading, select File Uploads as the source …" at bounding box center [595, 272] width 1190 height 544
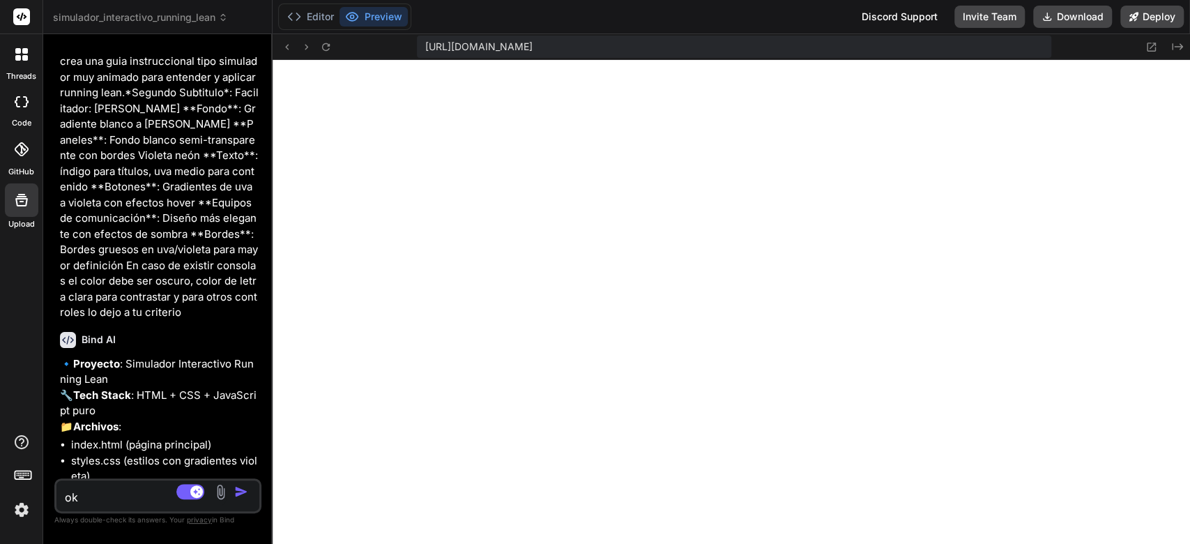
click at [25, 510] on img at bounding box center [22, 510] width 24 height 24
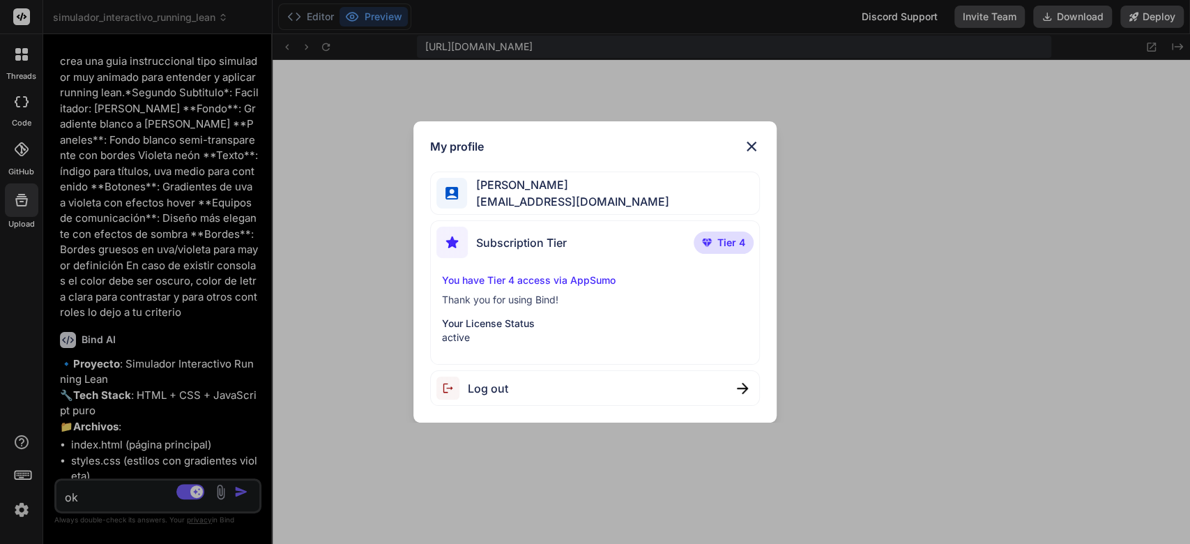
click at [23, 199] on div "My profile Walter Cueva Chavez waltercueva@gmail.com Subscription Tier Tier 4 Y…" at bounding box center [595, 272] width 1190 height 544
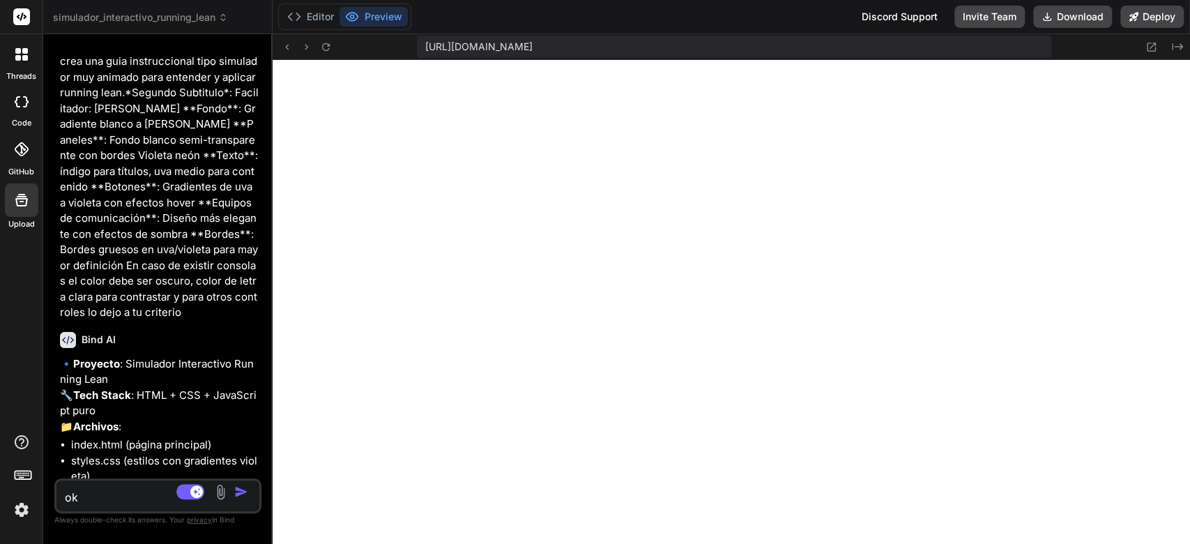
click at [24, 158] on div at bounding box center [21, 149] width 31 height 31
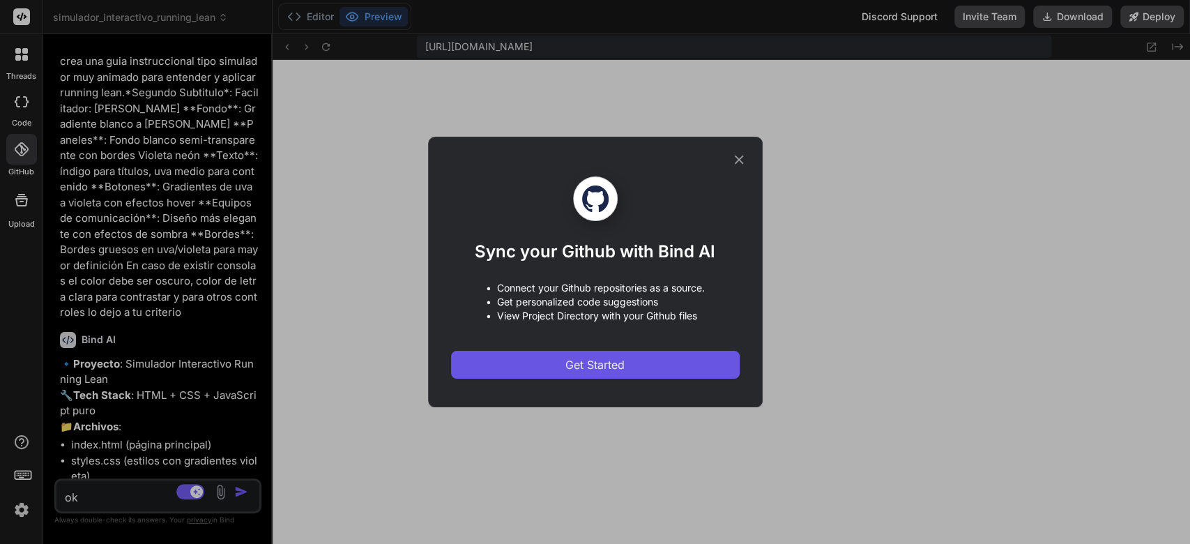
click at [657, 365] on button "Get Started" at bounding box center [595, 365] width 289 height 28
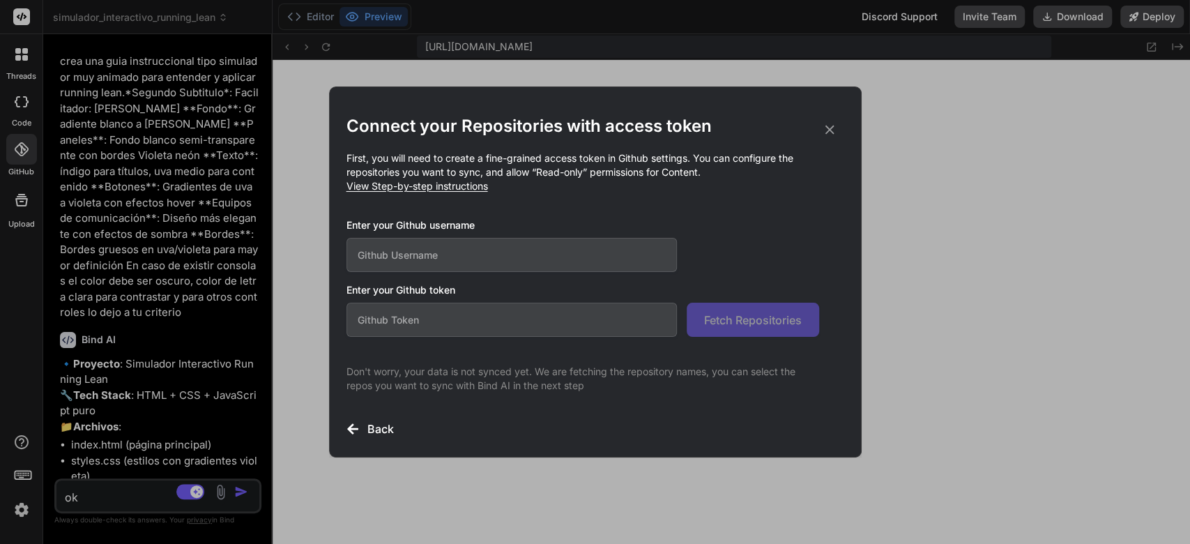
click at [498, 254] on input "text" at bounding box center [512, 255] width 331 height 34
click at [18, 517] on div "Connect your Repositories with access token First, you will need to create a fi…" at bounding box center [595, 272] width 1190 height 544
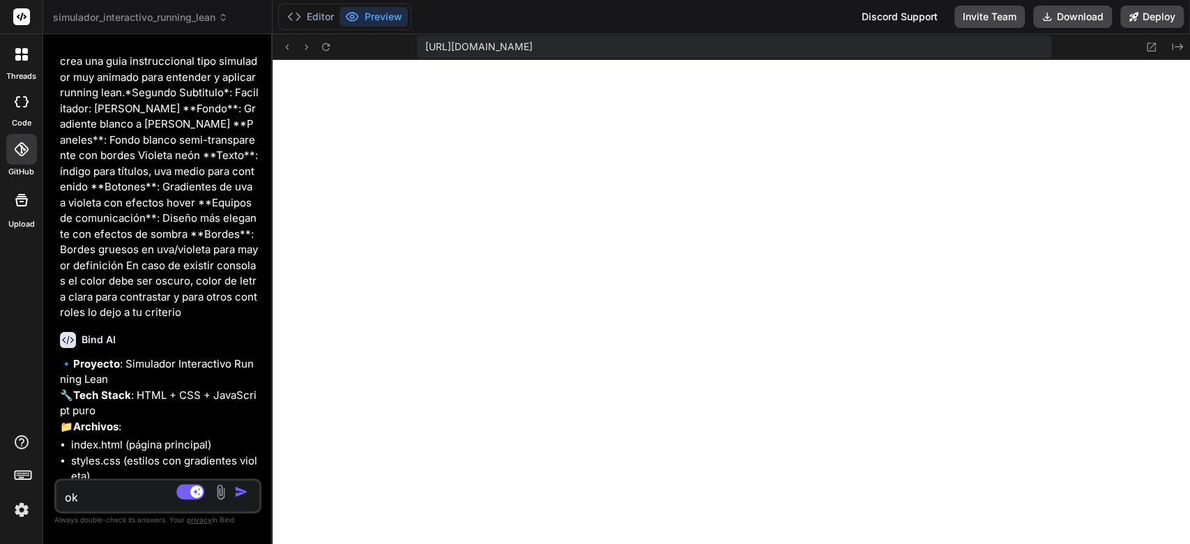
click at [18, 517] on img at bounding box center [22, 510] width 24 height 24
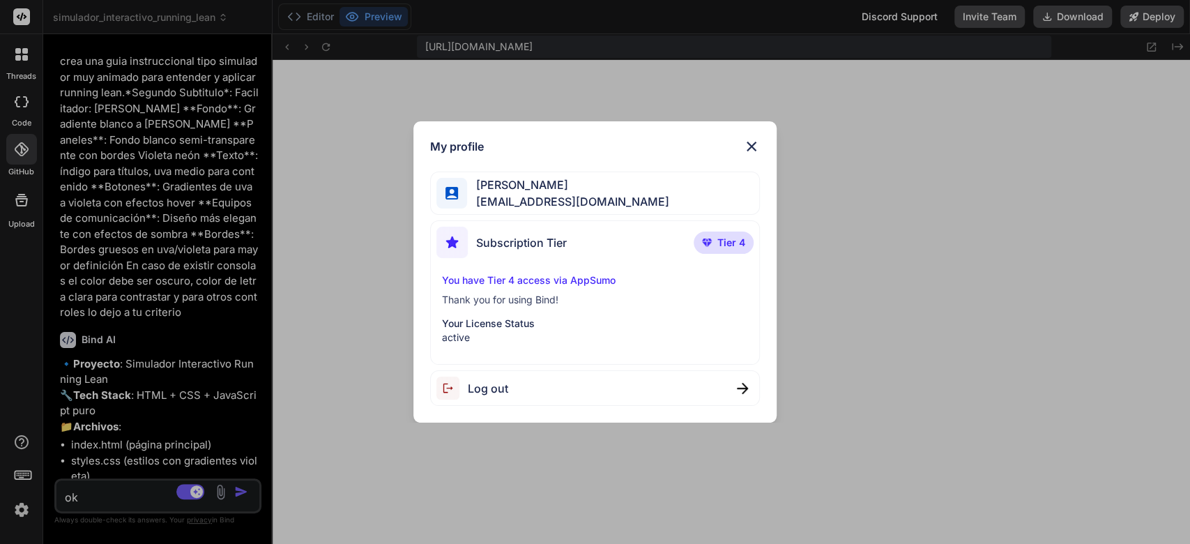
click at [473, 382] on span "Log out" at bounding box center [488, 388] width 40 height 17
type textarea "x"
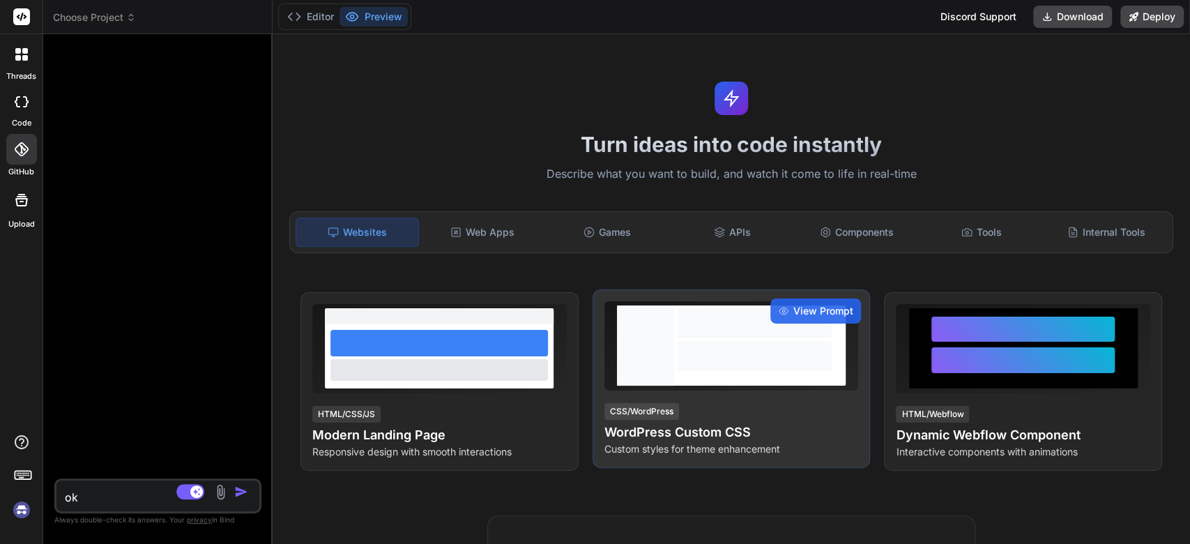
scroll to position [1639, 0]
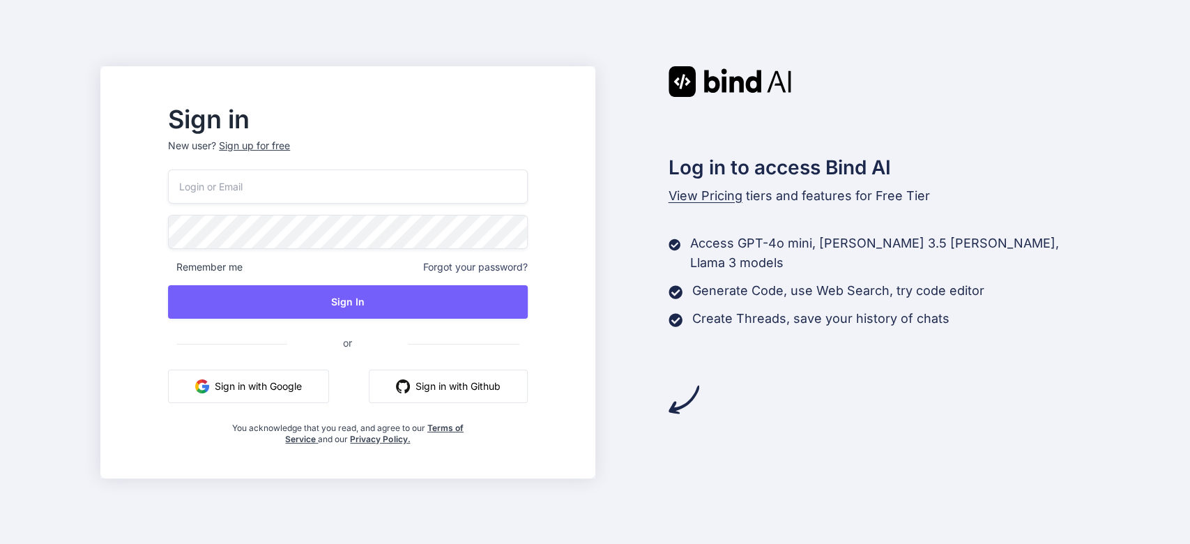
click at [323, 394] on button "Sign in with Google" at bounding box center [248, 386] width 161 height 33
